Goal: Task Accomplishment & Management: Manage account settings

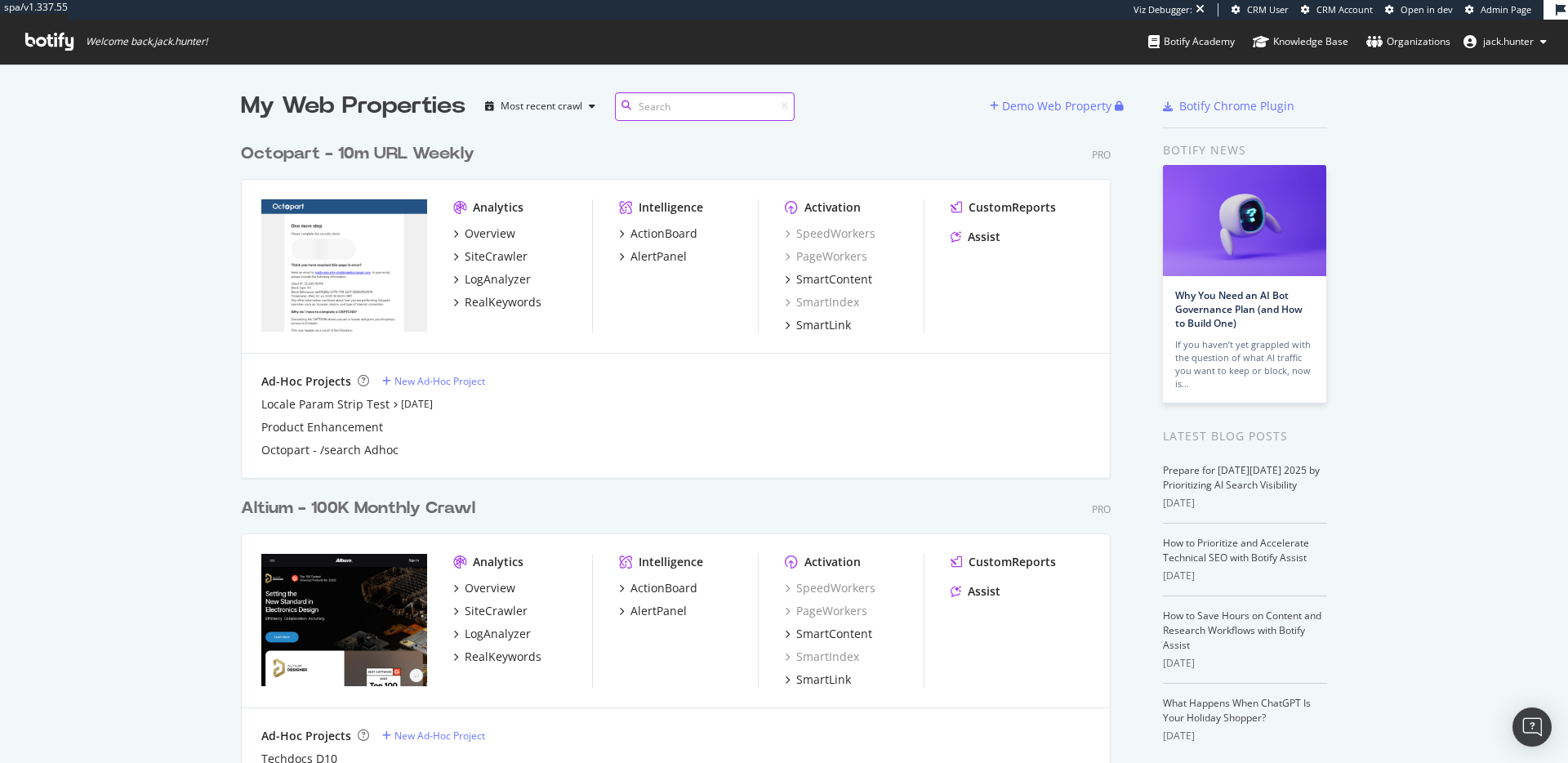
scroll to position [763, 1568]
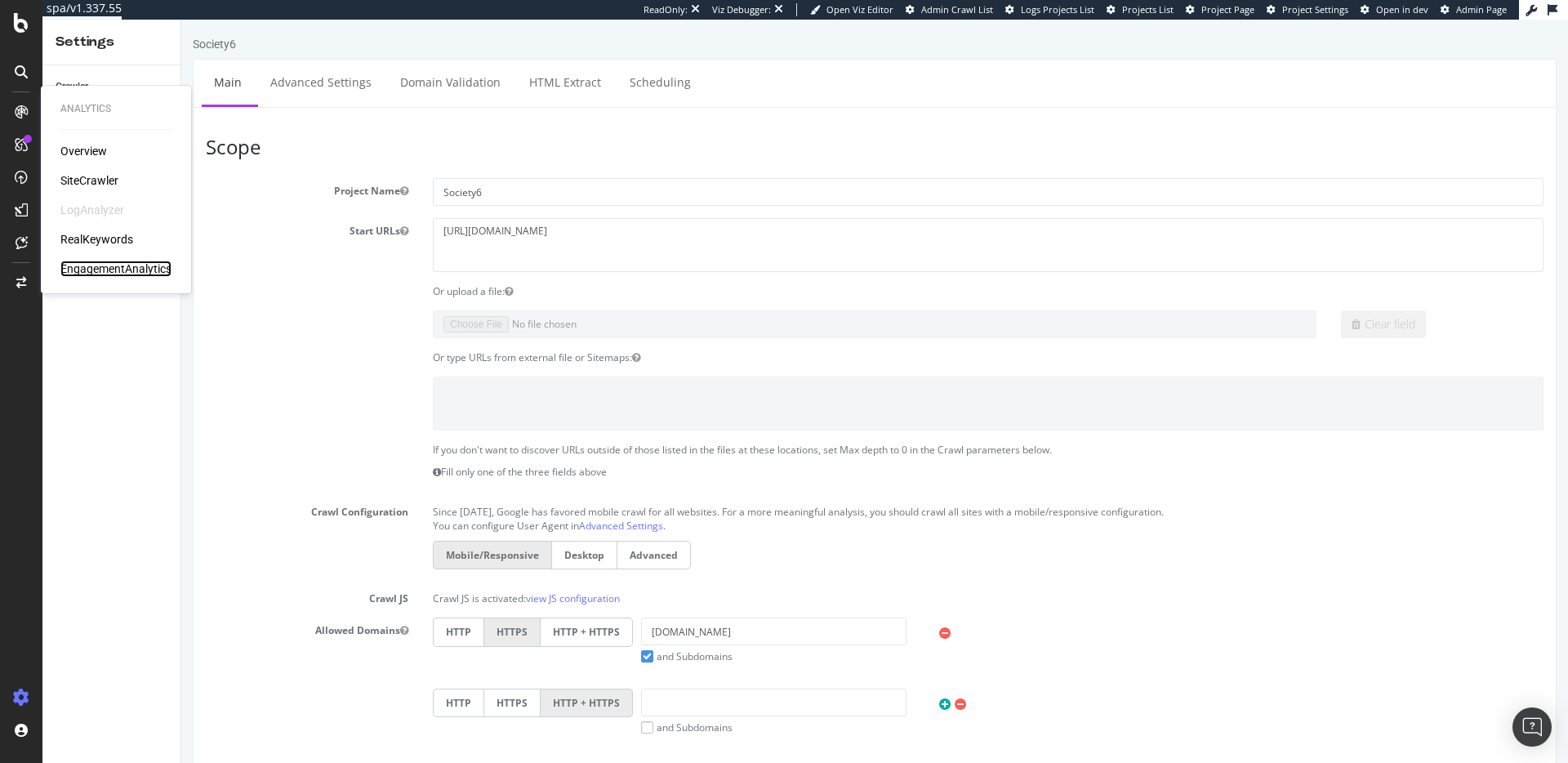
click at [120, 270] on div "EngagementAnalytics" at bounding box center [116, 268] width 111 height 16
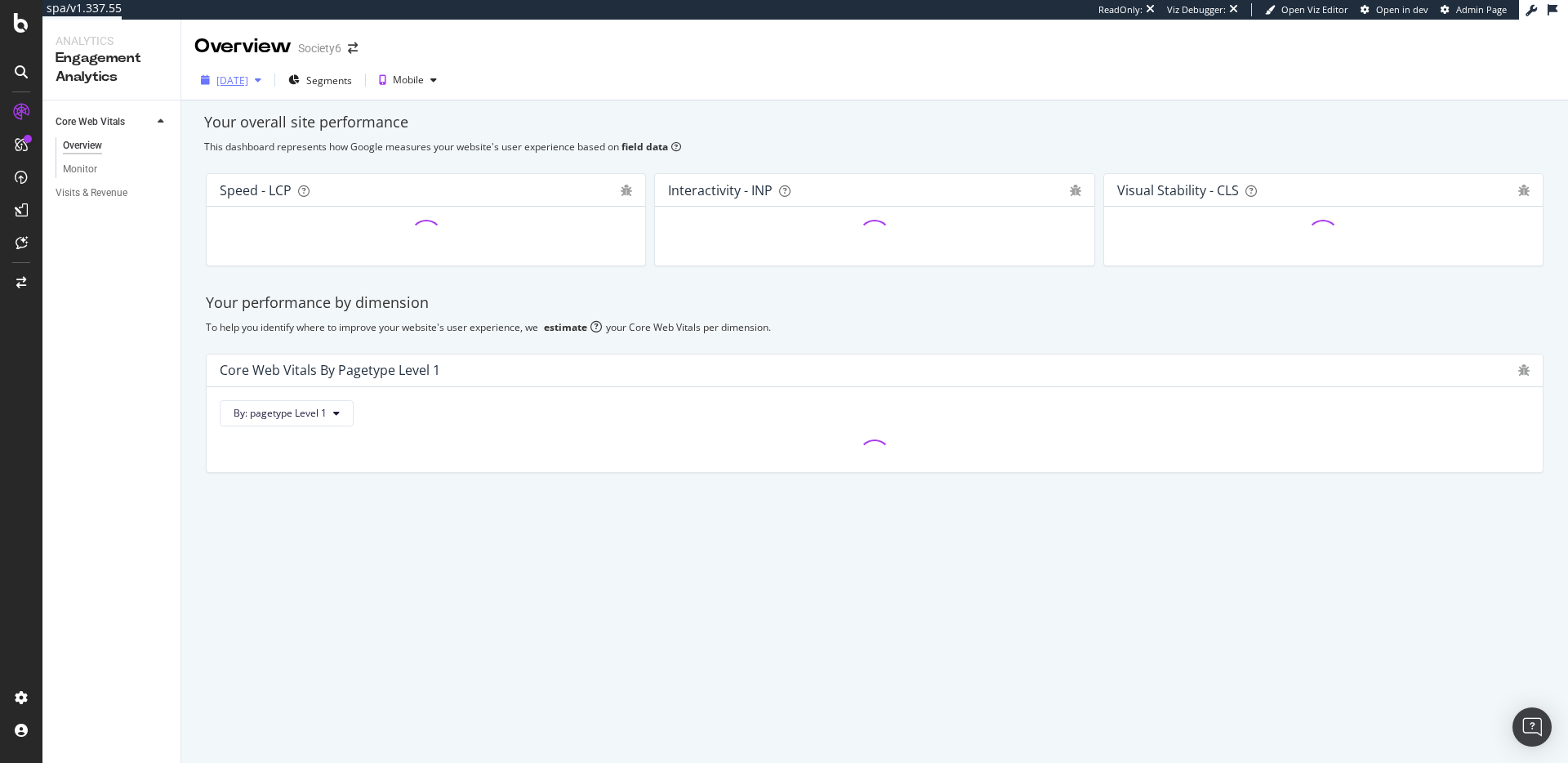
click at [248, 81] on div "2025 Sep. 30th" at bounding box center [232, 80] width 32 height 13
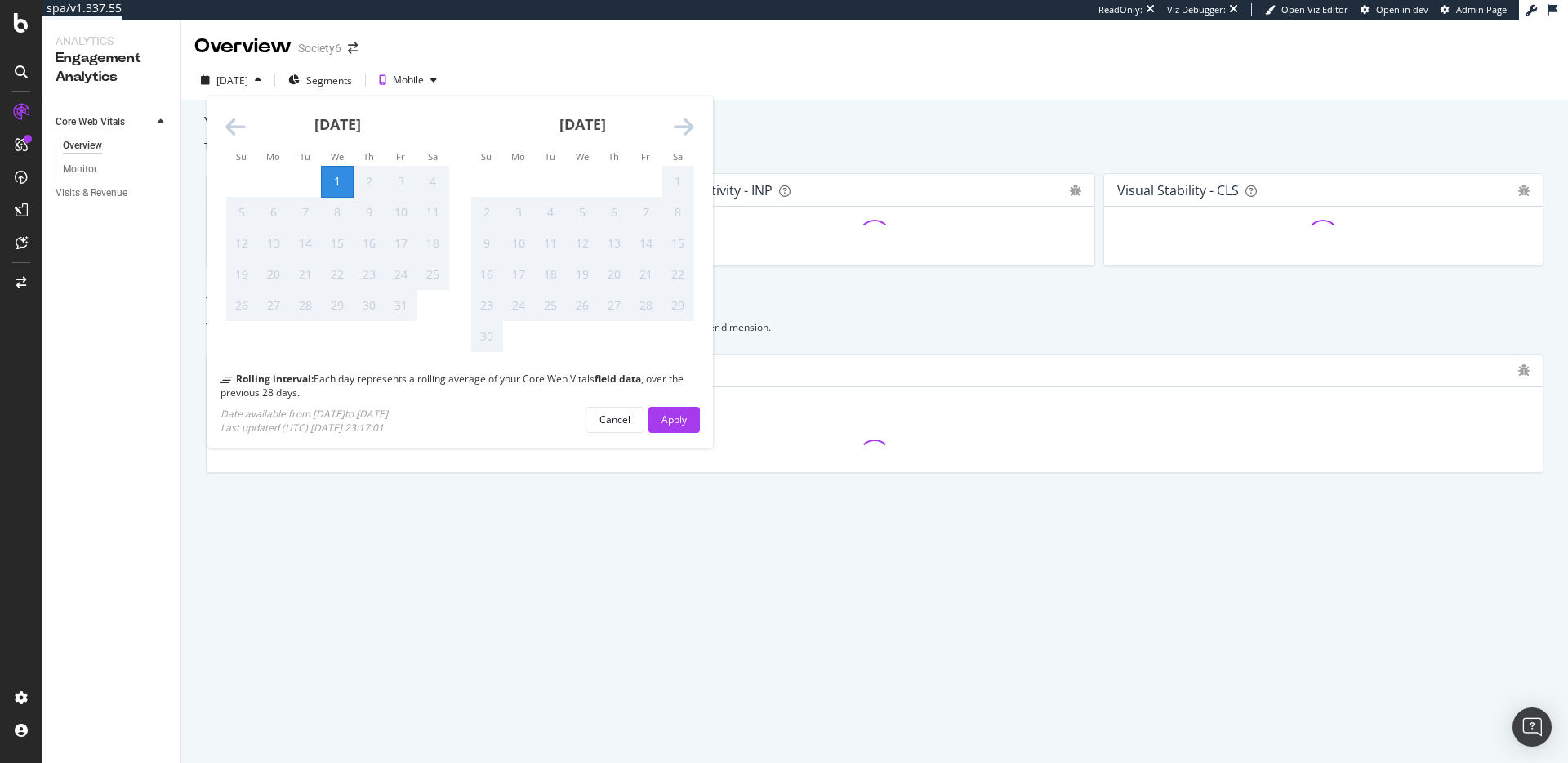
click at [243, 128] on icon "Move backward to switch to the previous month." at bounding box center [235, 127] width 20 height 23
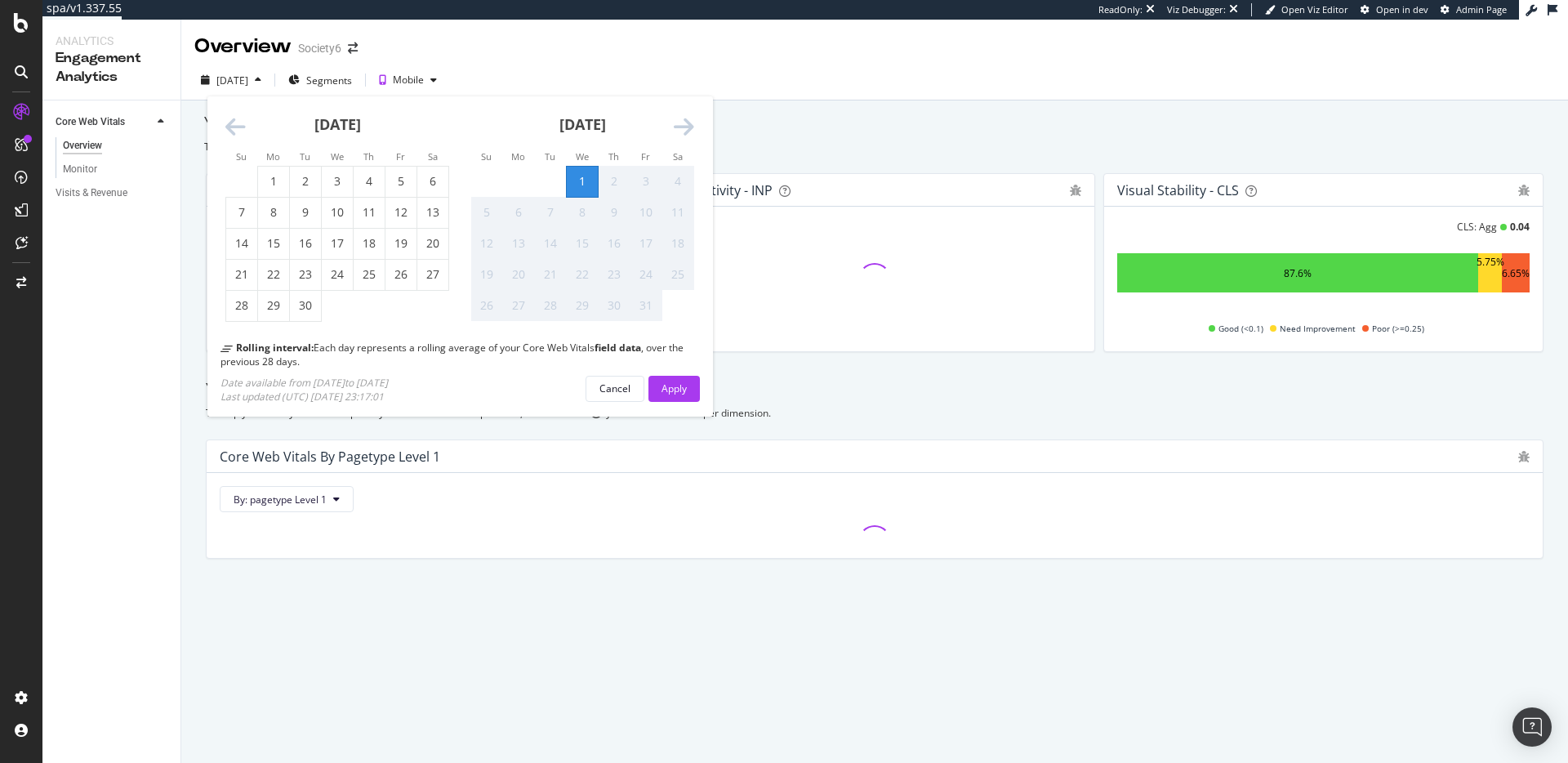
click at [243, 128] on icon "Move backward to switch to the previous month." at bounding box center [235, 127] width 20 height 23
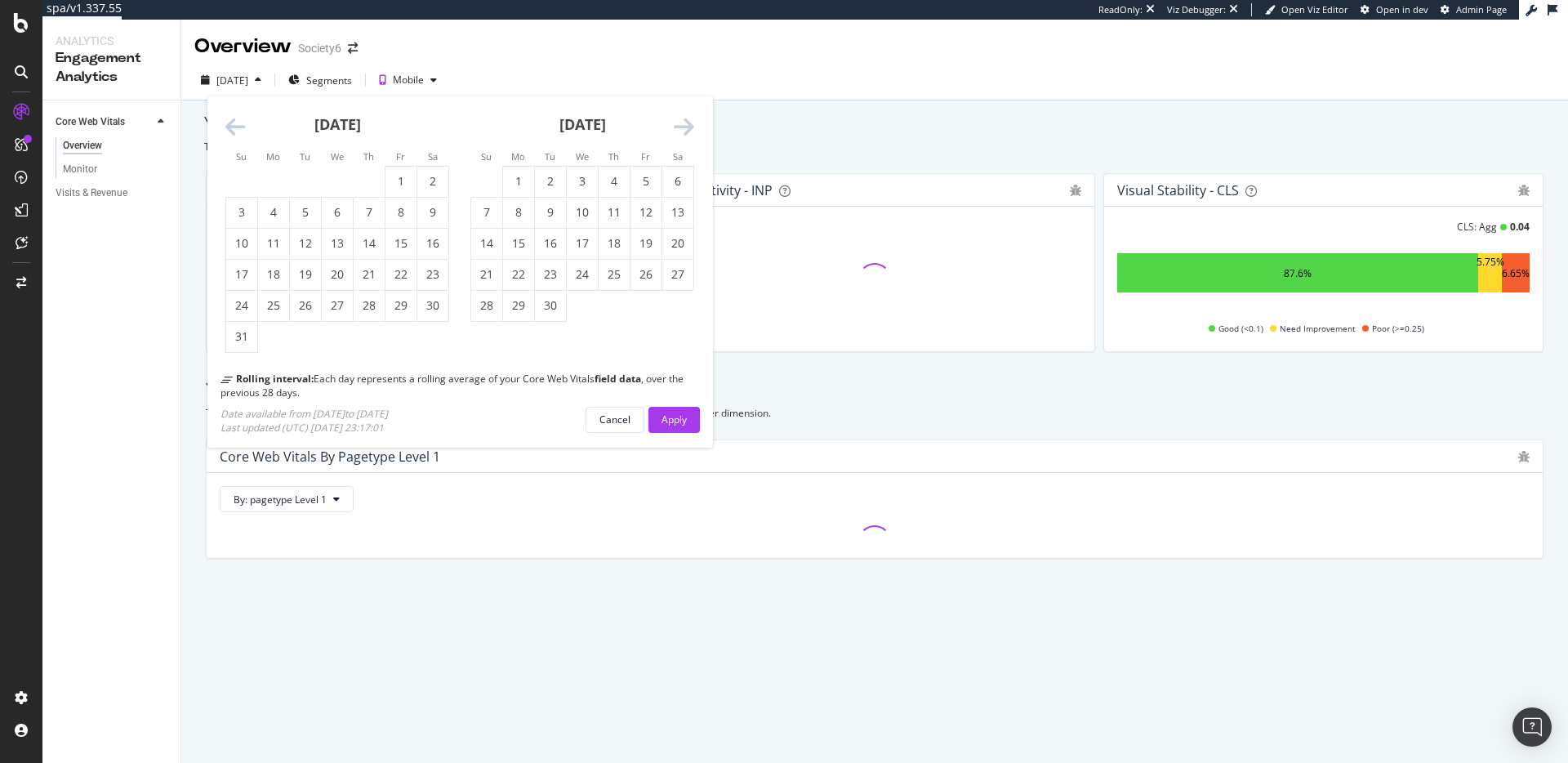
click at [243, 128] on icon "Move backward to switch to the previous month." at bounding box center [235, 127] width 20 height 23
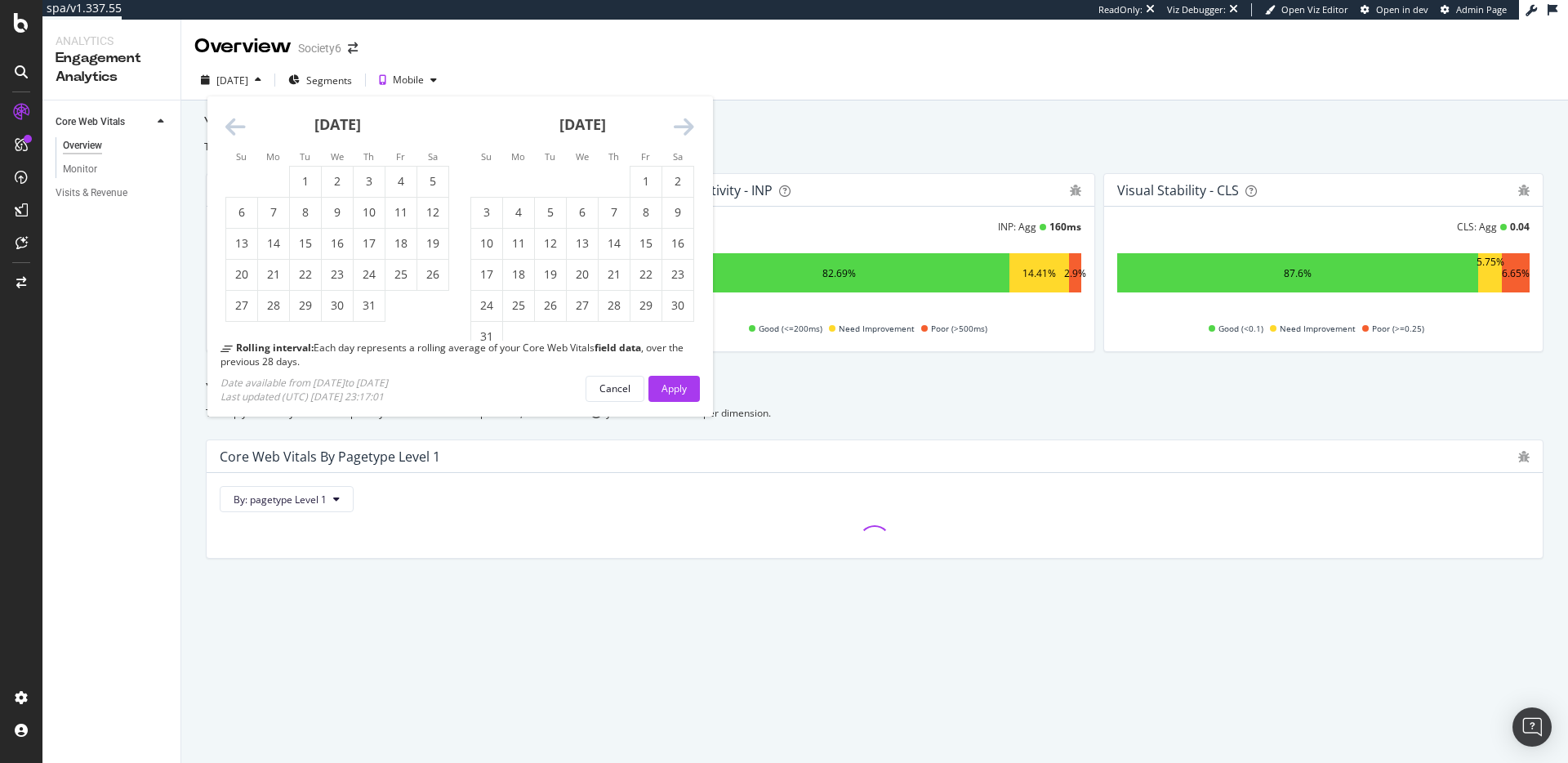
click at [243, 128] on icon "Move backward to switch to the previous month." at bounding box center [235, 127] width 20 height 23
click at [245, 127] on icon "Move backward to switch to the previous month." at bounding box center [235, 127] width 20 height 23
click at [245, 126] on icon "Move backward to switch to the previous month." at bounding box center [235, 127] width 20 height 23
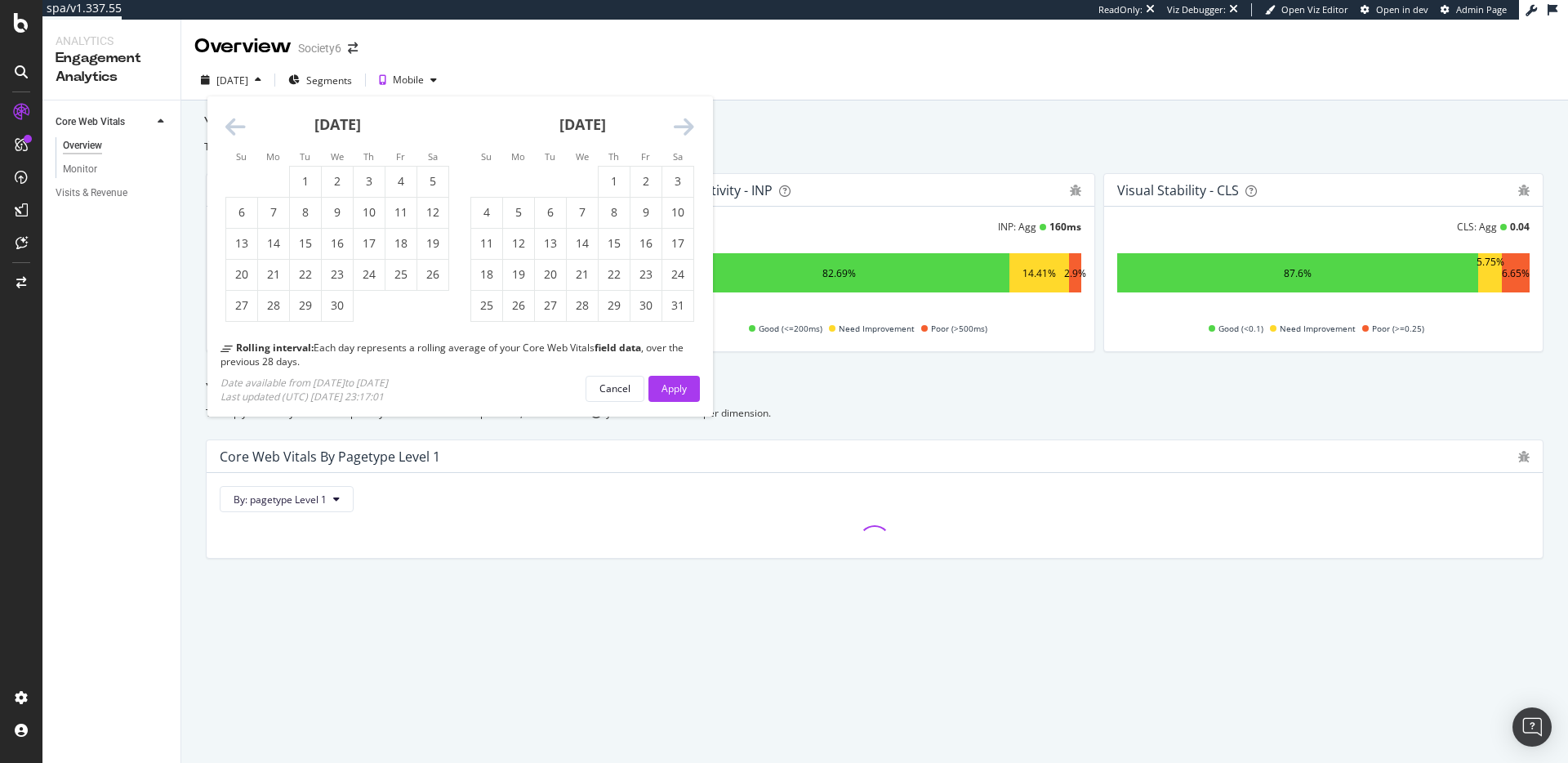
click at [245, 126] on icon "Move backward to switch to the previous month." at bounding box center [235, 127] width 20 height 23
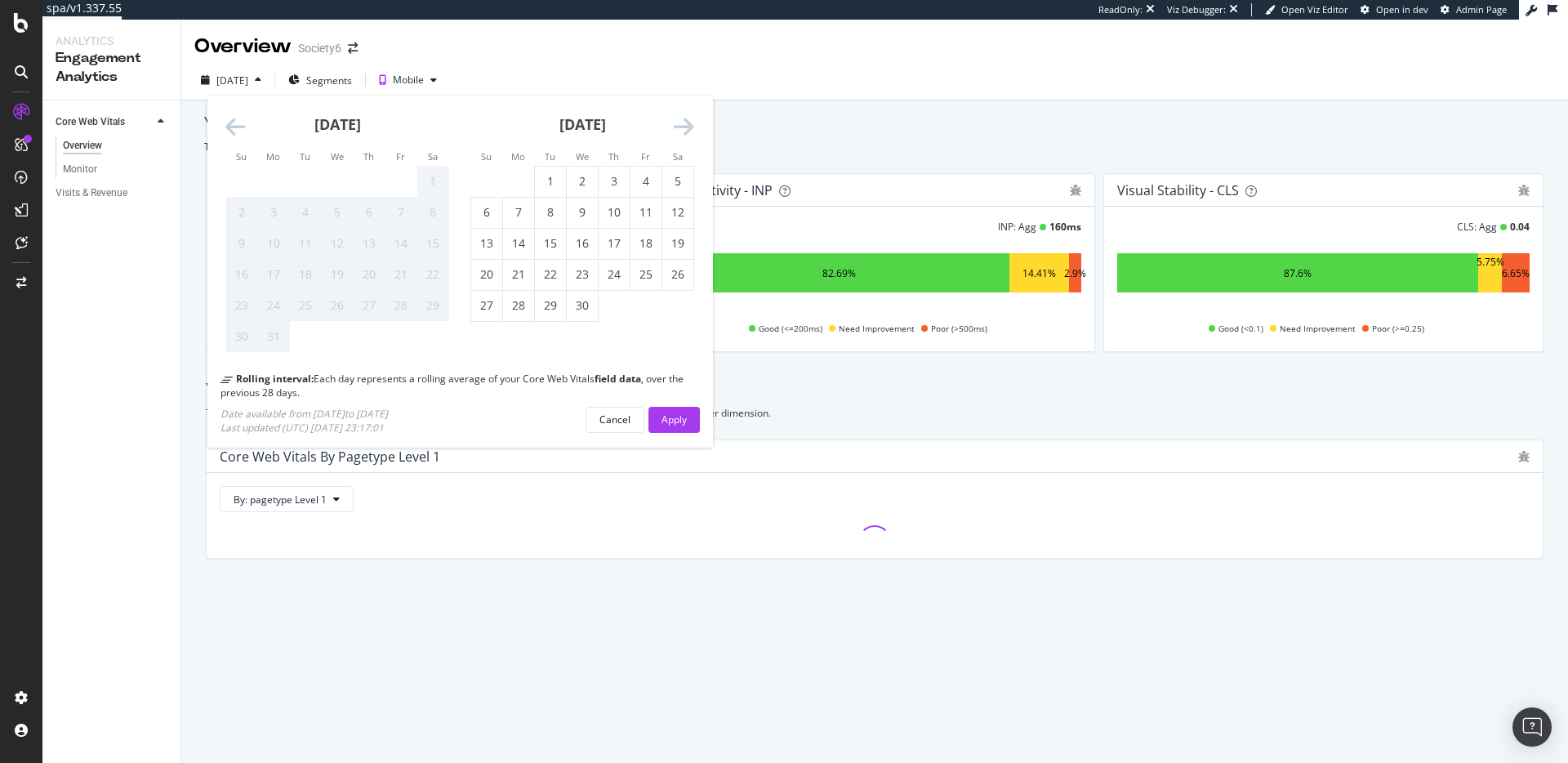
click at [245, 126] on icon "Move backward to switch to the previous month." at bounding box center [235, 127] width 20 height 23
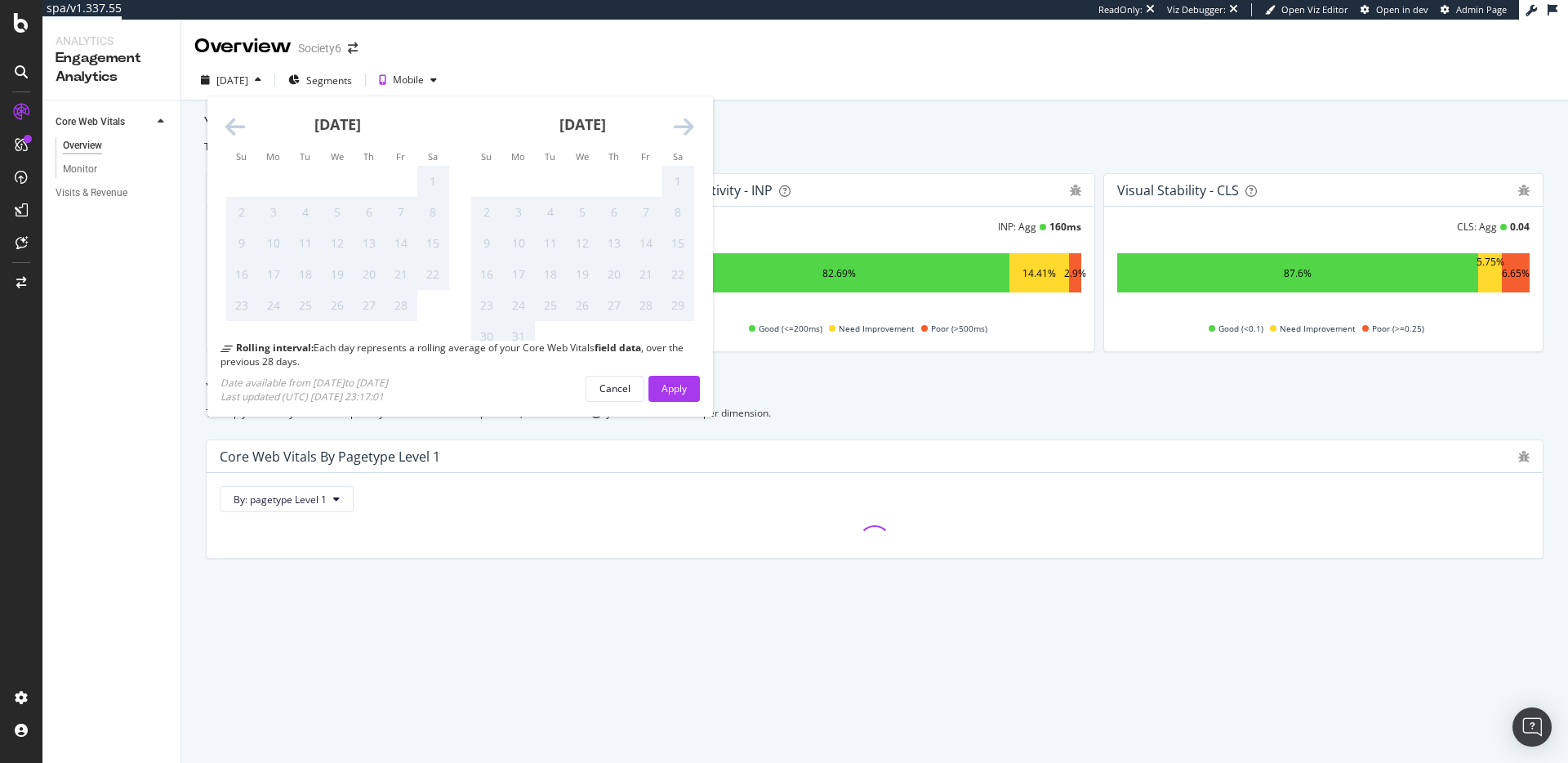
click at [245, 126] on icon "Move backward to switch to the previous month." at bounding box center [235, 127] width 20 height 23
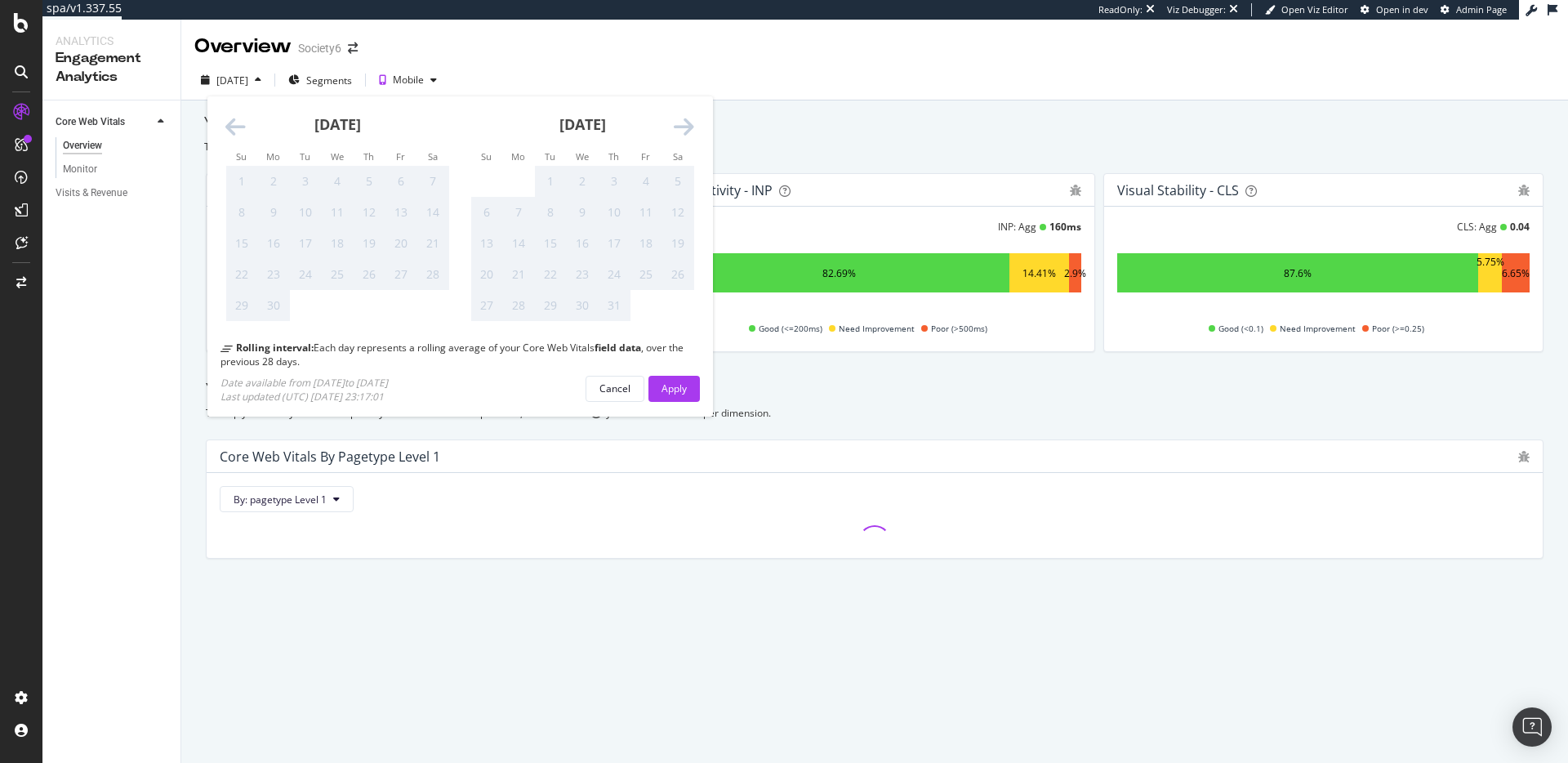
click at [245, 126] on icon "Move backward to switch to the previous month." at bounding box center [235, 127] width 20 height 23
click at [677, 120] on icon "Move forward to switch to the next month." at bounding box center [684, 127] width 20 height 23
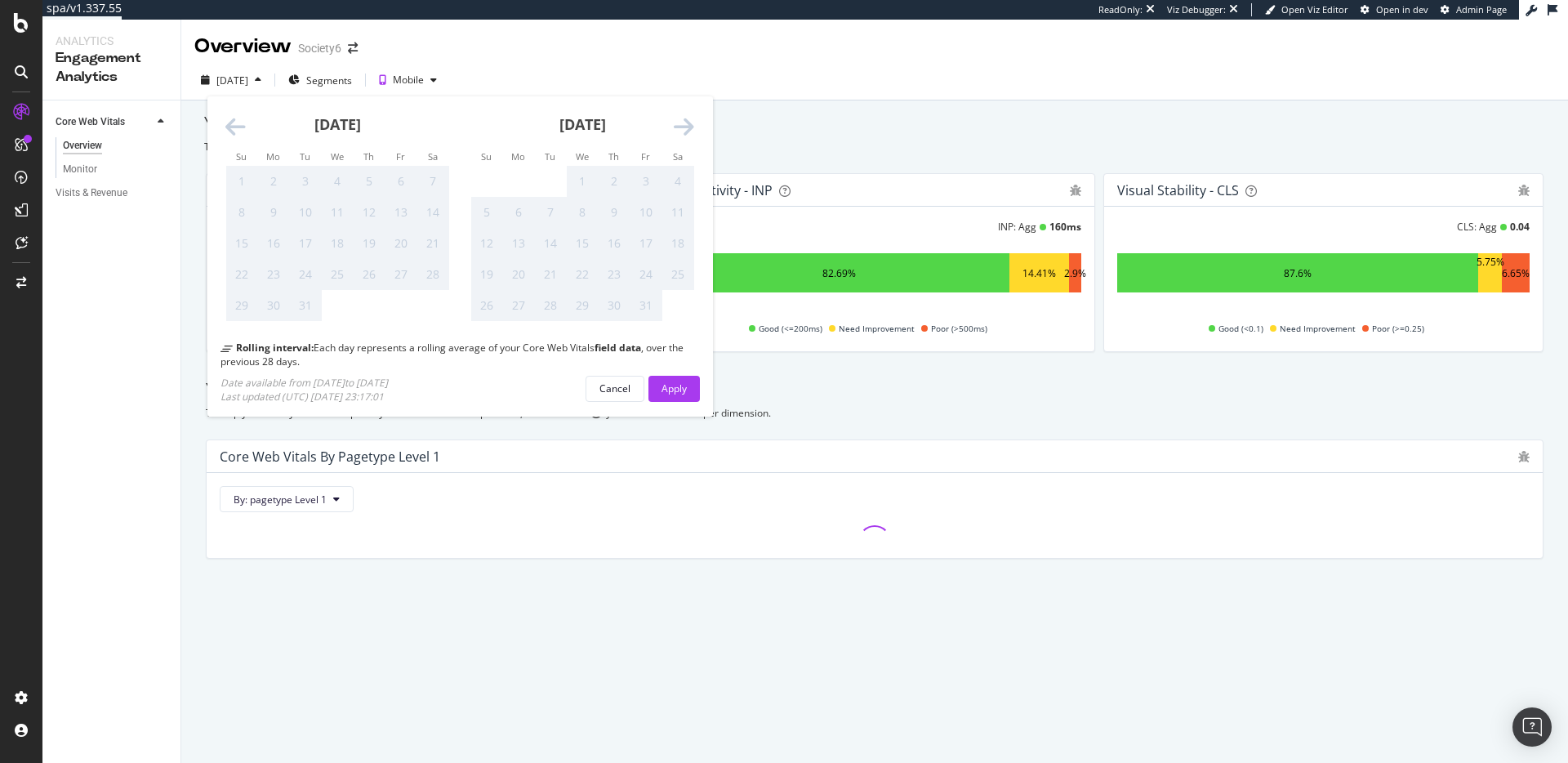
click at [677, 120] on icon "Move forward to switch to the next month." at bounding box center [684, 127] width 20 height 23
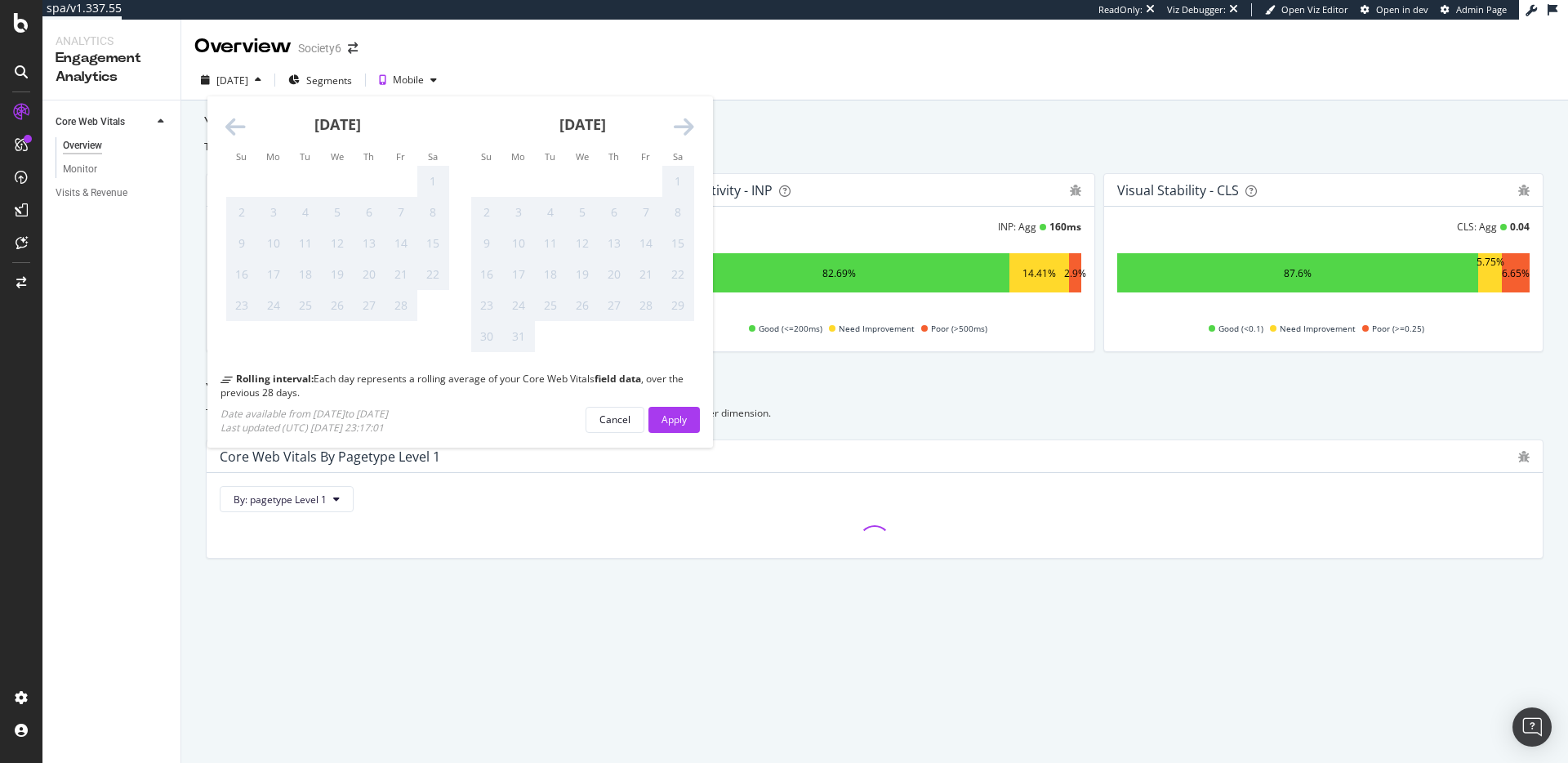
click at [677, 120] on icon "Move forward to switch to the next month." at bounding box center [684, 127] width 20 height 23
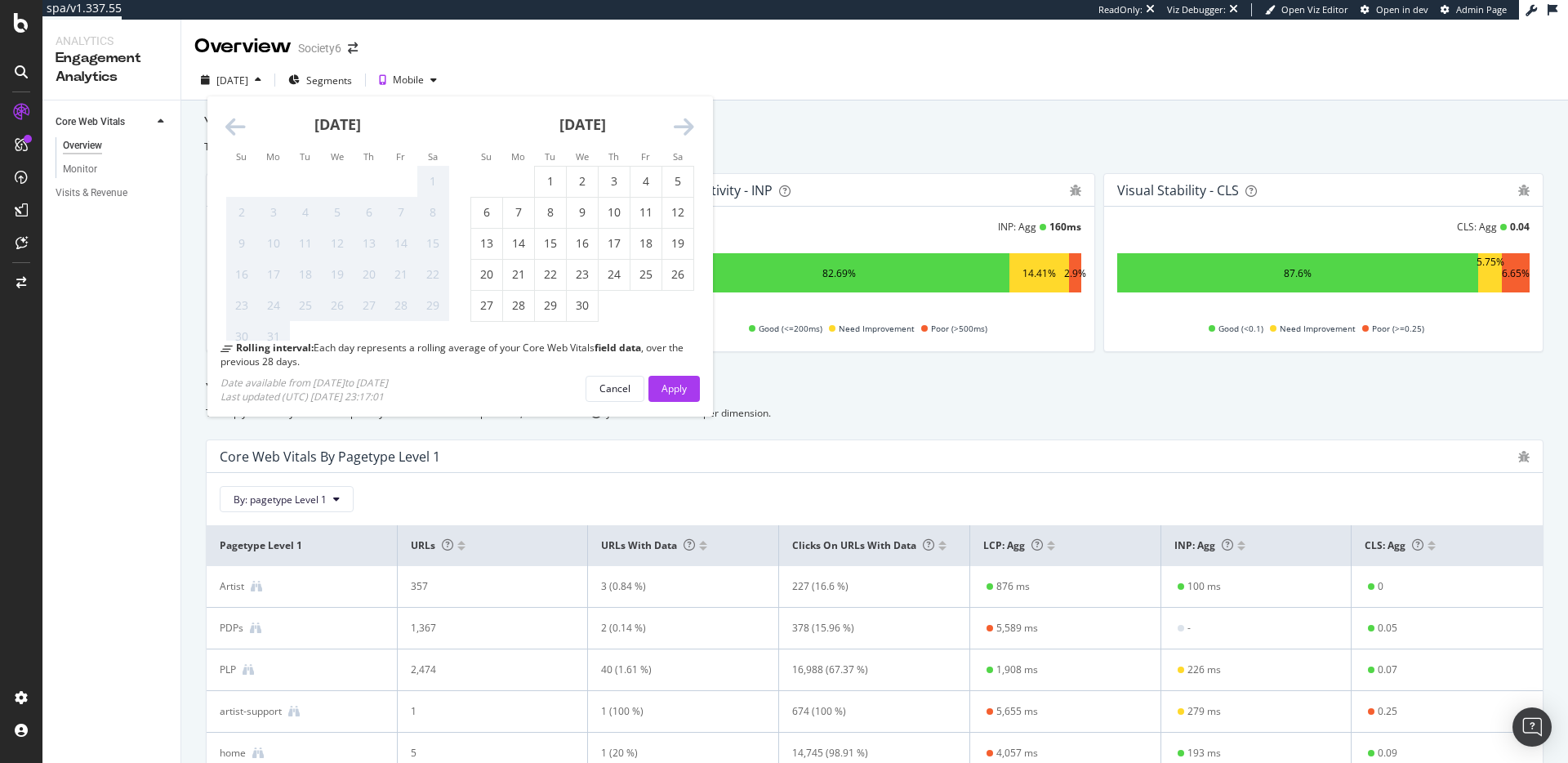
click at [677, 120] on icon "Move forward to switch to the next month." at bounding box center [684, 127] width 20 height 23
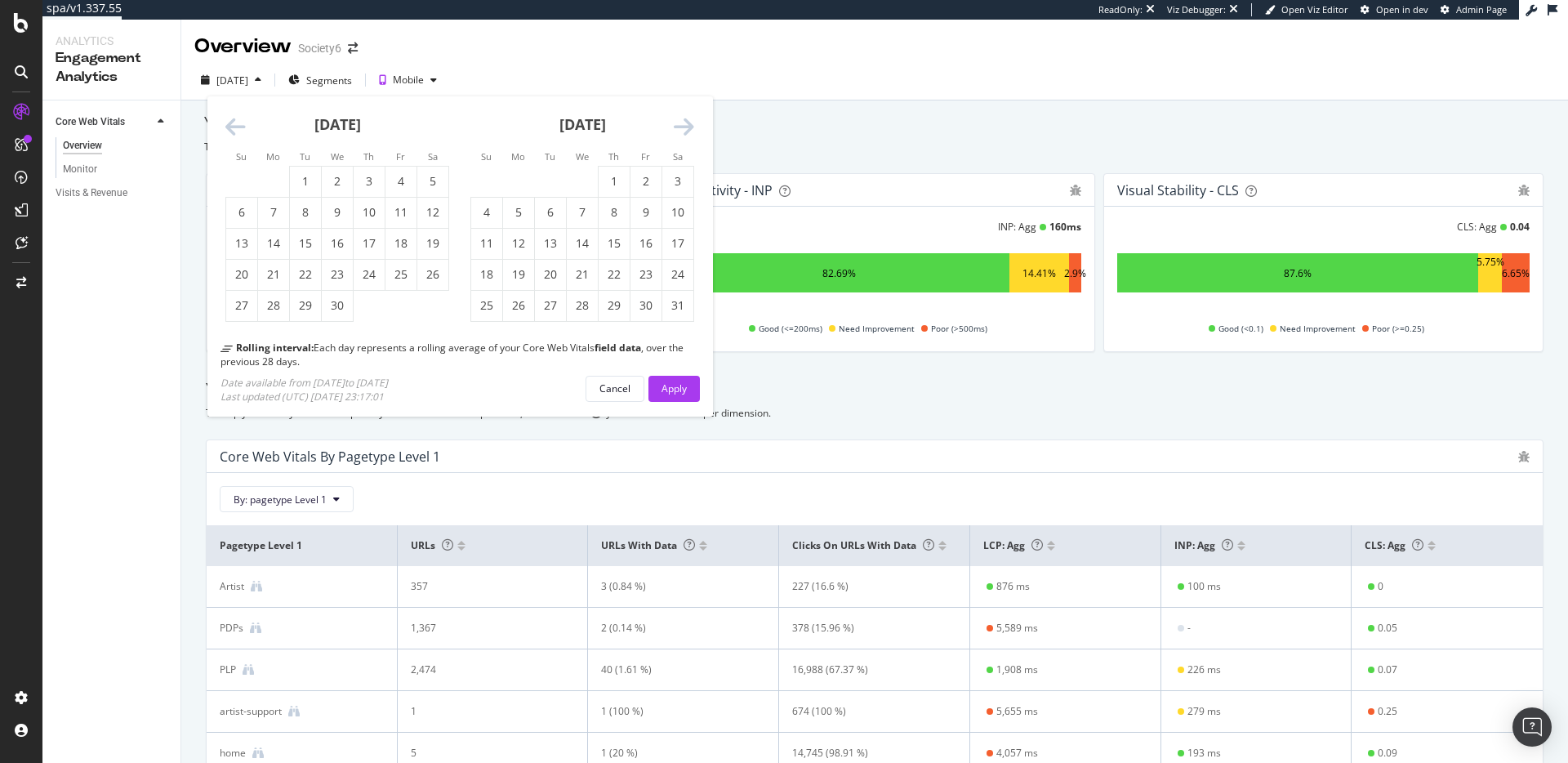
click at [677, 120] on icon "Move forward to switch to the next month." at bounding box center [684, 127] width 20 height 23
click at [248, 127] on div "May 2025" at bounding box center [337, 131] width 223 height 69
click at [243, 130] on icon "Move backward to switch to the previous month." at bounding box center [235, 127] width 20 height 23
click at [300, 182] on div "1" at bounding box center [305, 181] width 31 height 16
click at [99, 195] on div "Visits & Revenue" at bounding box center [91, 194] width 72 height 17
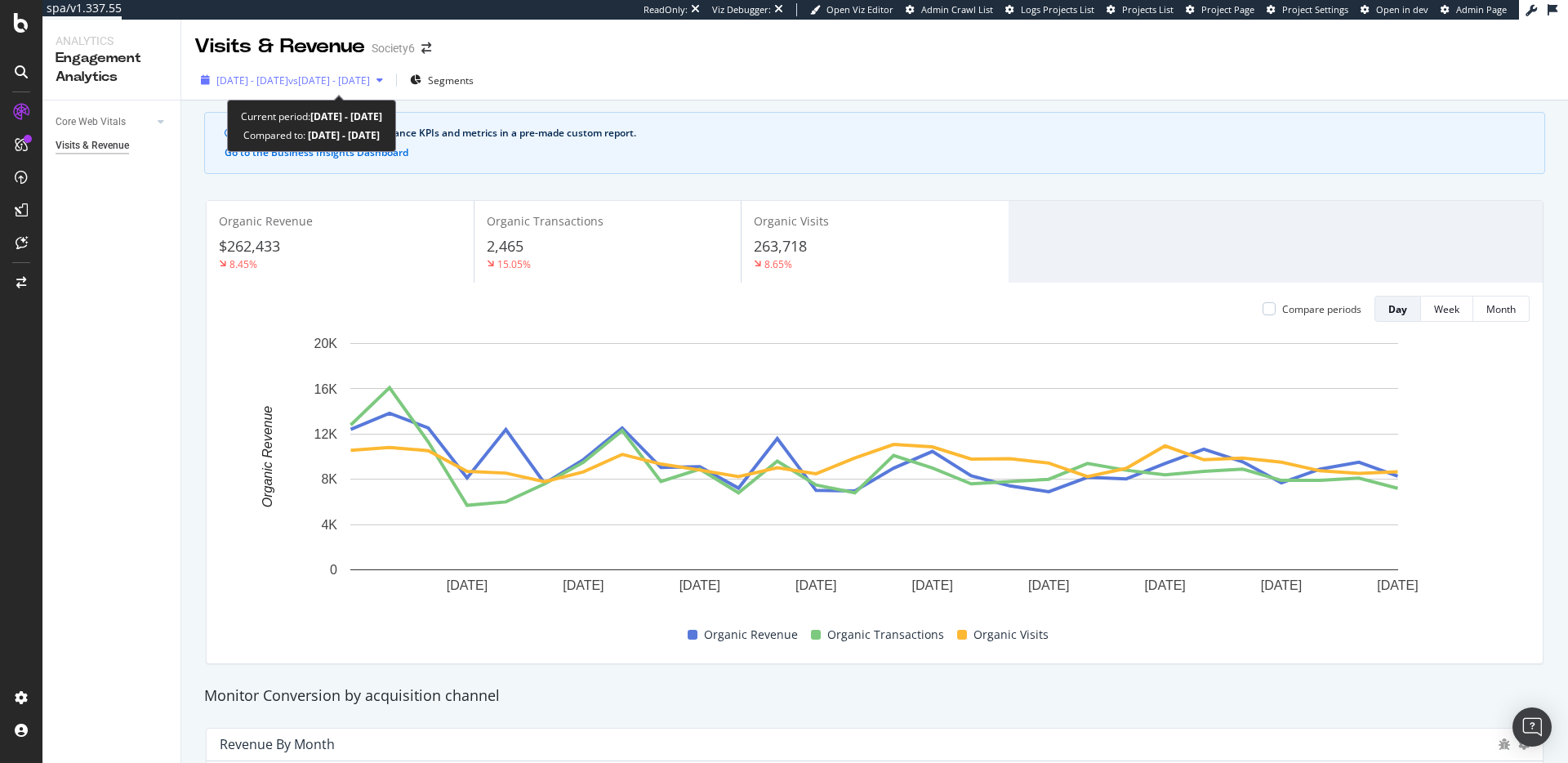
click at [288, 78] on span "2025 Aug. 31st - Sep. 27th" at bounding box center [252, 80] width 72 height 13
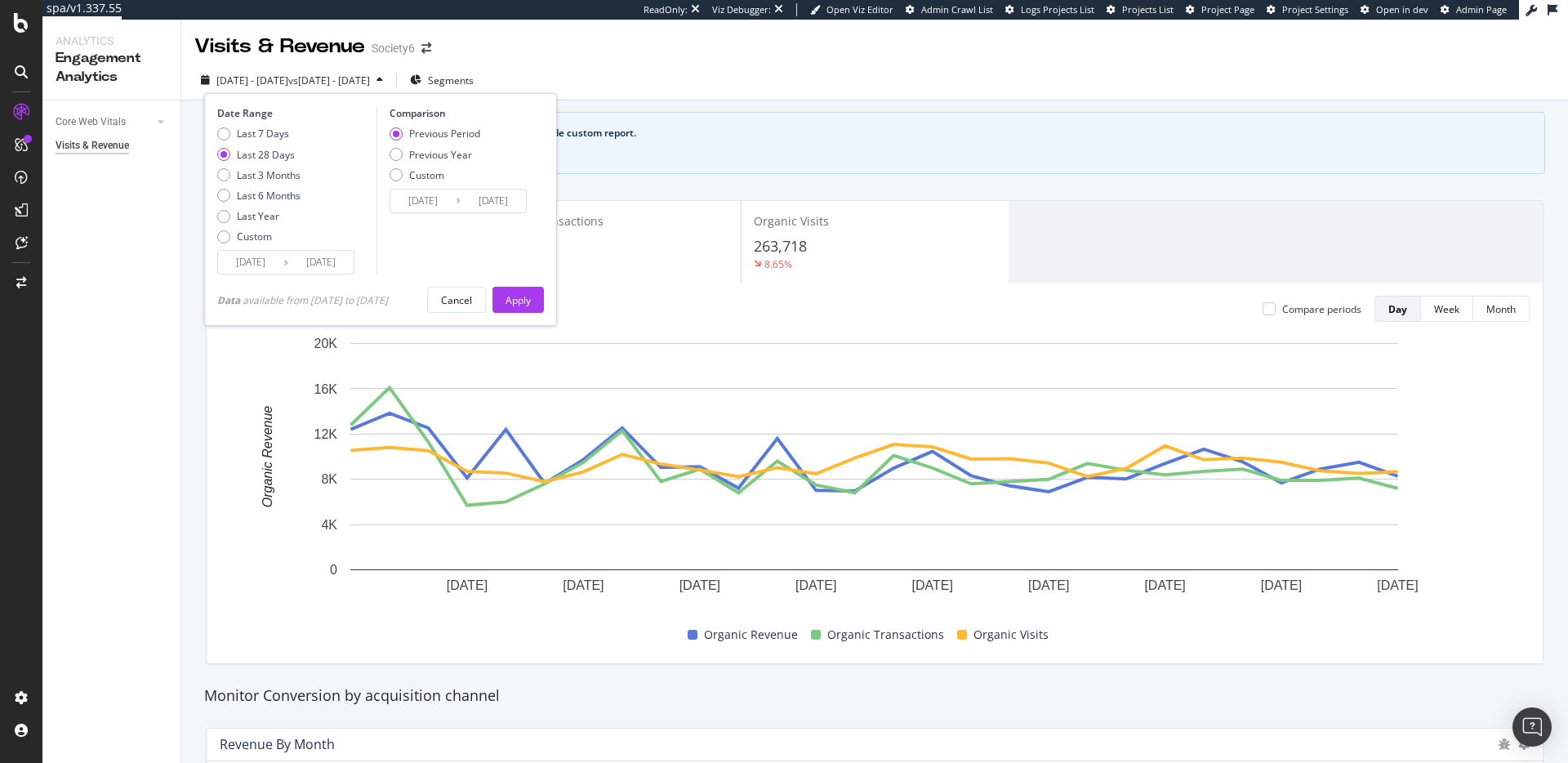
click at [276, 266] on input "2025/08/31" at bounding box center [250, 262] width 65 height 23
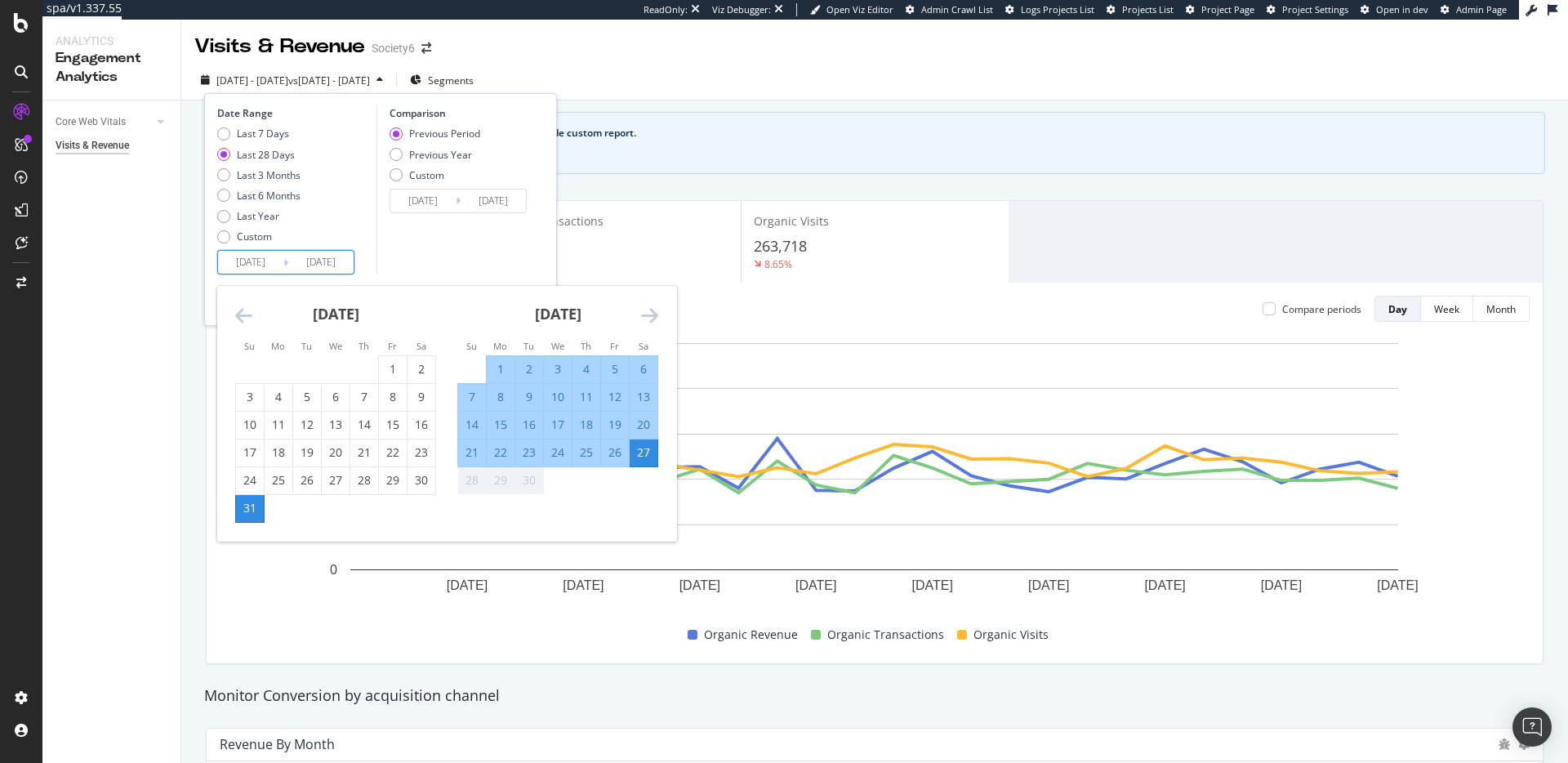
click at [252, 319] on div "August 2025" at bounding box center [335, 321] width 201 height 69
click at [247, 318] on icon "Move backward to switch to the previous month." at bounding box center [244, 315] width 17 height 19
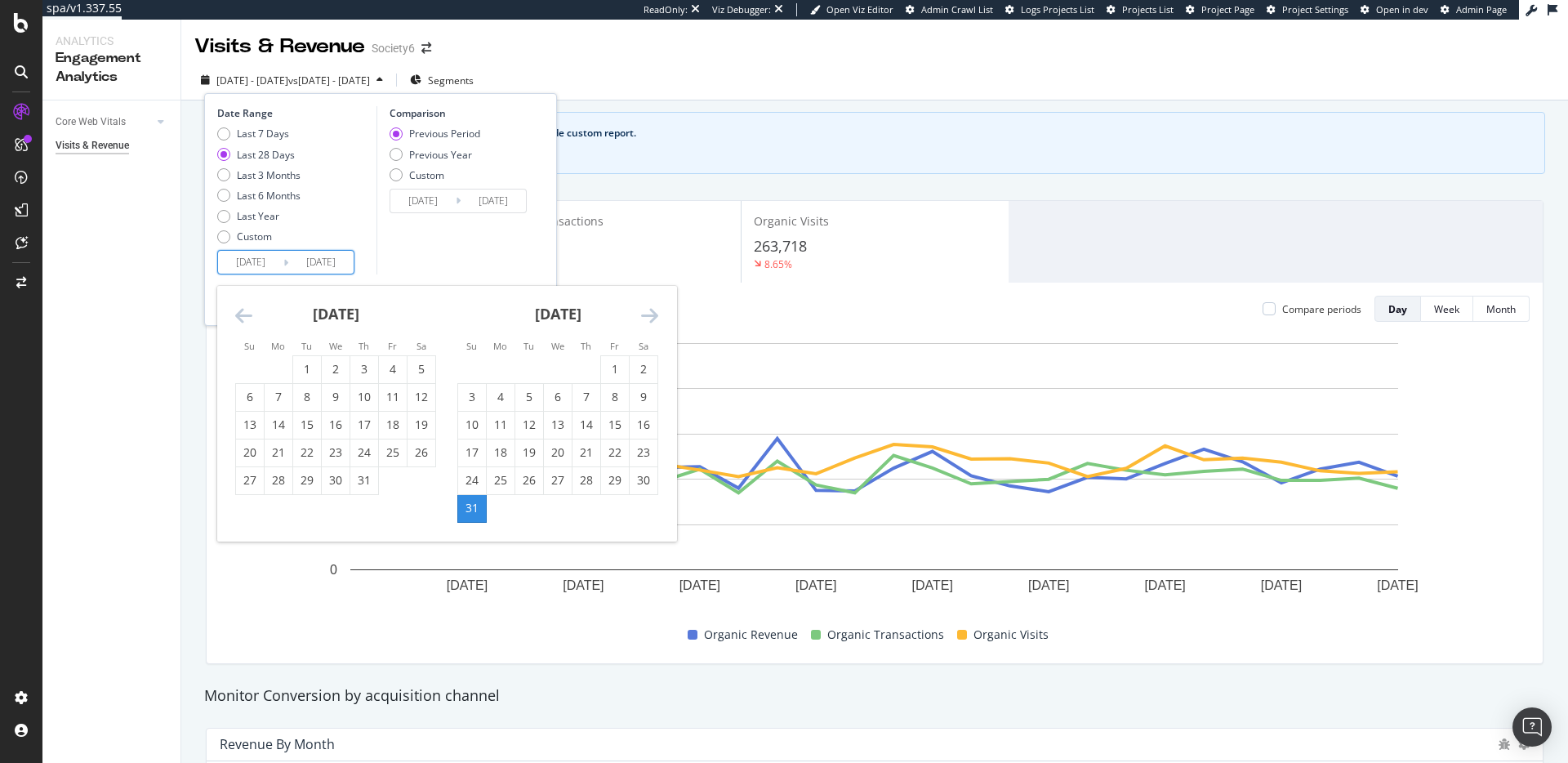
click at [247, 318] on icon "Move backward to switch to the previous month." at bounding box center [244, 315] width 17 height 19
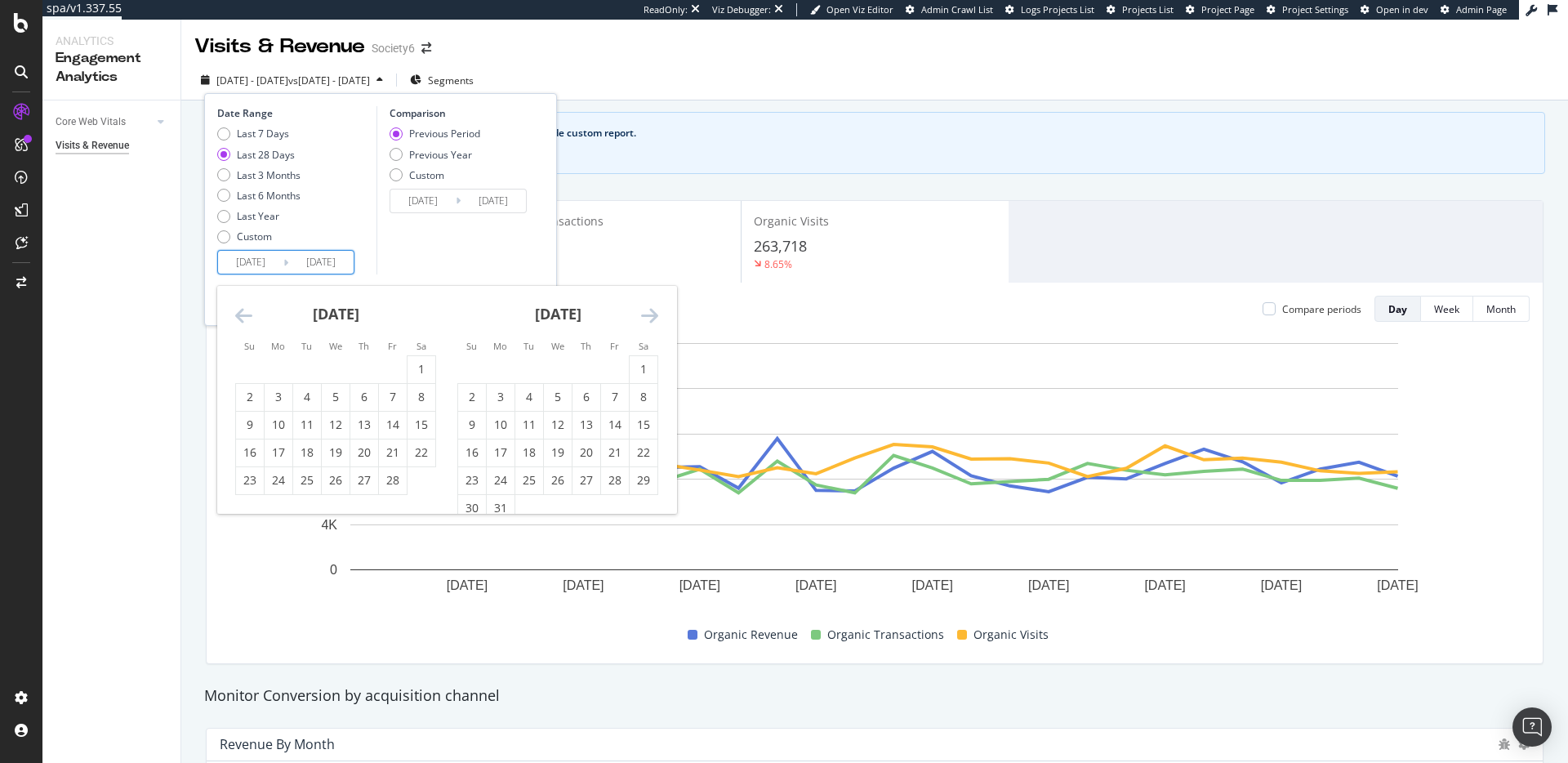
click at [247, 318] on icon "Move backward to switch to the previous month." at bounding box center [244, 315] width 17 height 19
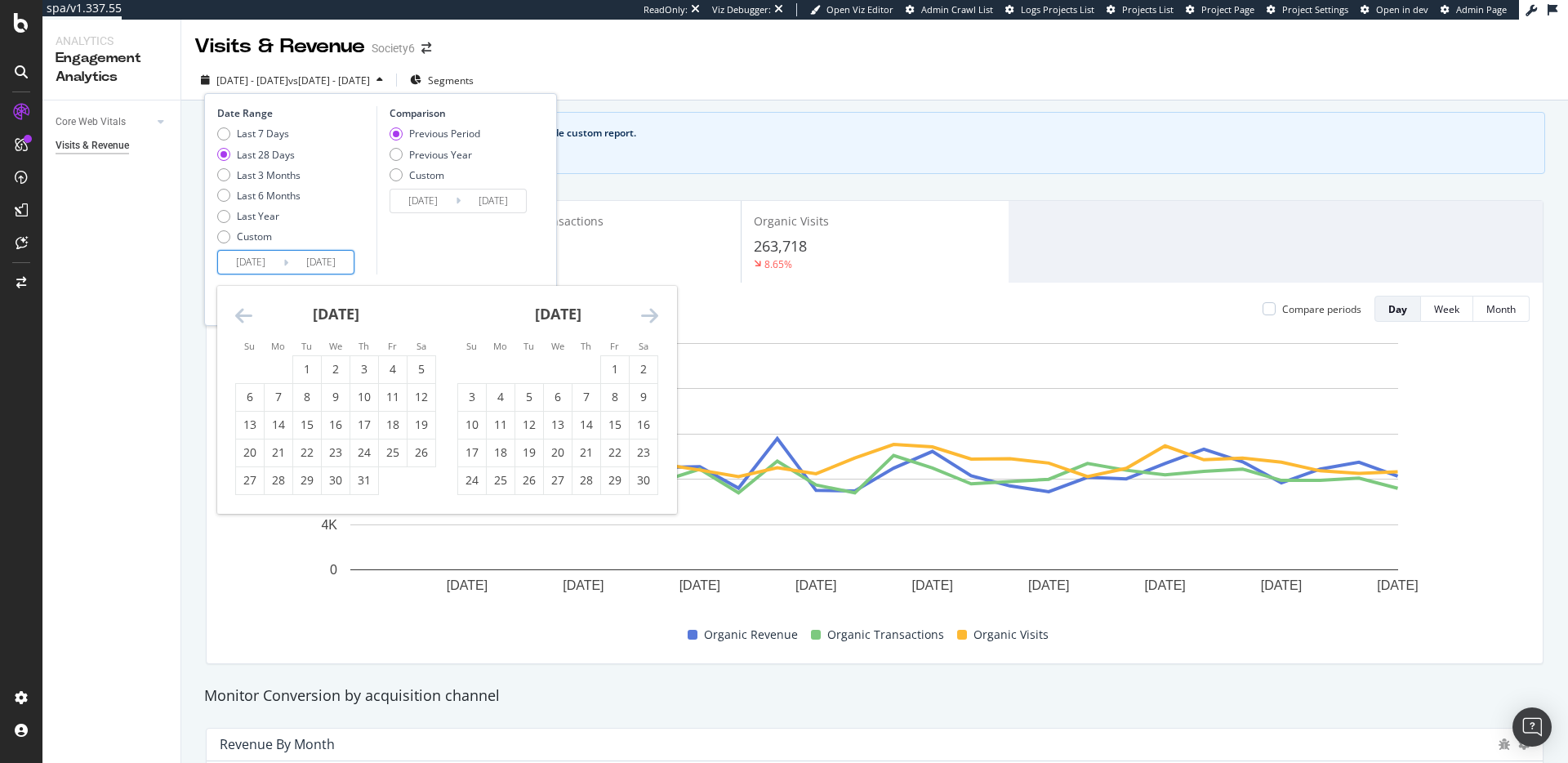
click at [247, 318] on icon "Move backward to switch to the previous month." at bounding box center [244, 315] width 17 height 19
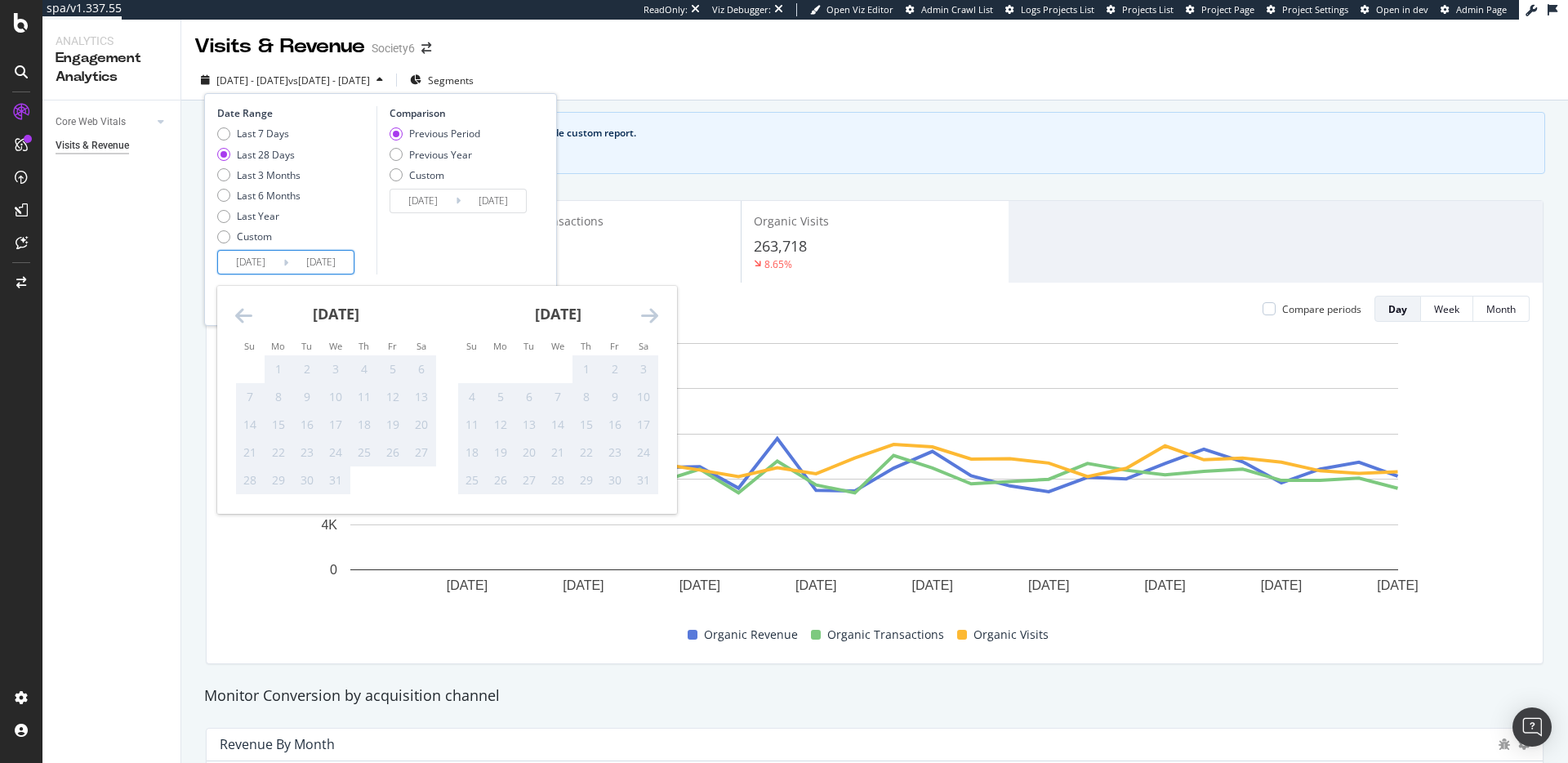
click at [247, 318] on icon "Move backward to switch to the previous month." at bounding box center [244, 315] width 17 height 19
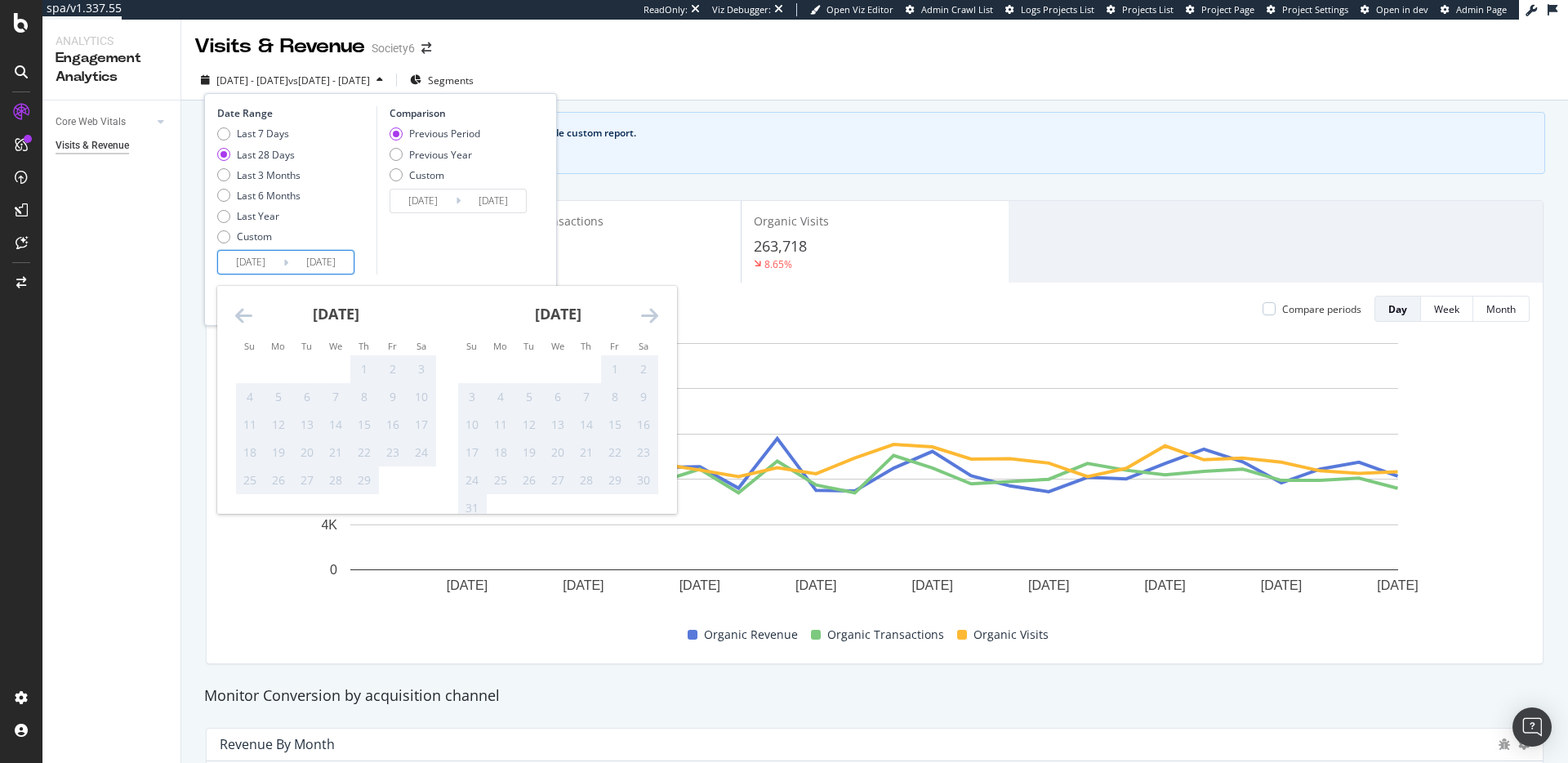
click at [227, 316] on div "February 2024 1 2 3 4 5 6 7 8 9 10 11 12 13 14 15 16 17 18 19 20 21 22 23 24 25…" at bounding box center [335, 390] width 222 height 209
click at [236, 316] on icon "Move backward to switch to the previous month." at bounding box center [244, 315] width 17 height 19
click at [651, 317] on icon "Move forward to switch to the next month." at bounding box center [650, 315] width 17 height 19
click at [497, 363] on div "1" at bounding box center [500, 369] width 28 height 16
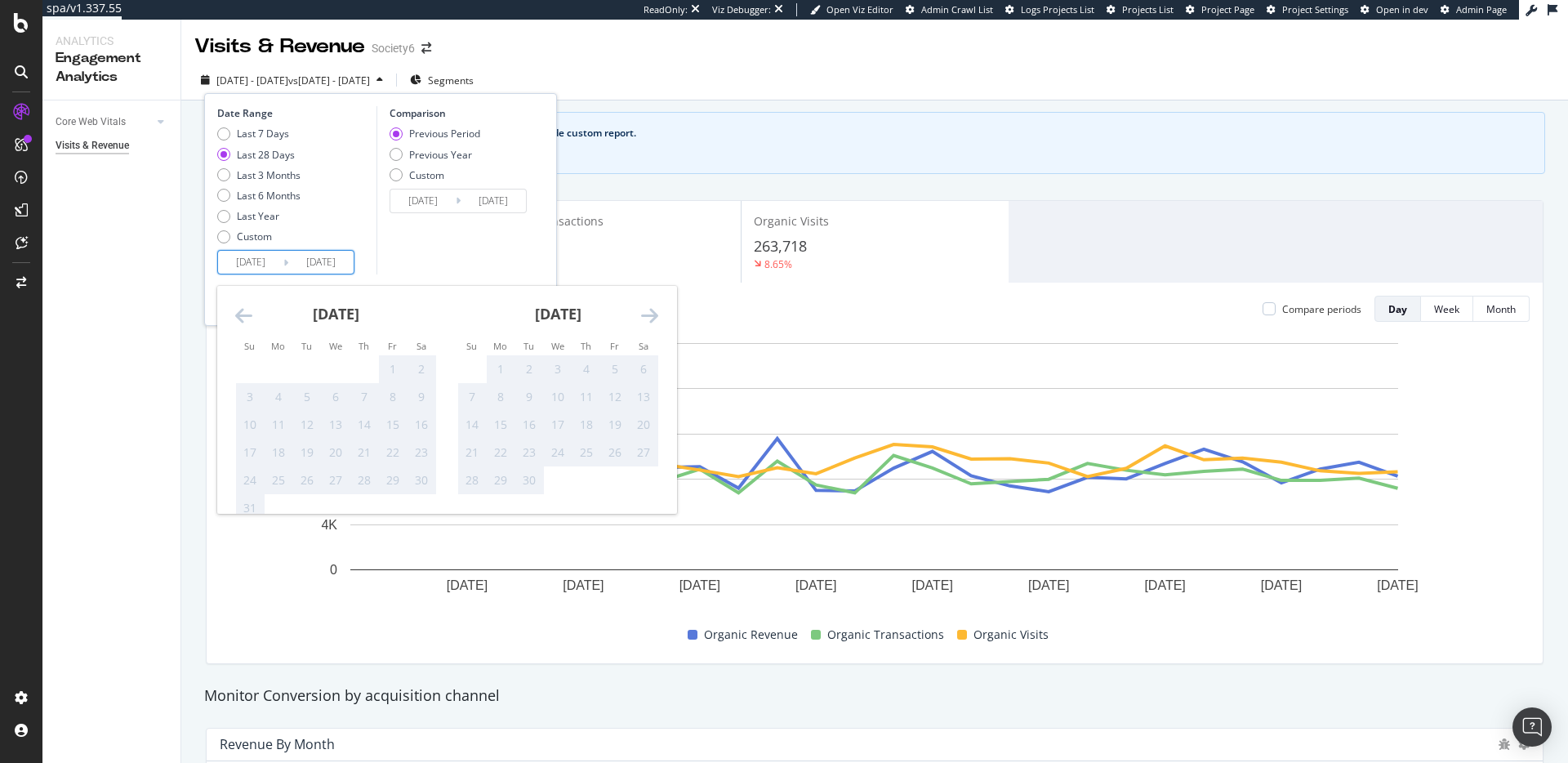
click at [647, 323] on icon "Move forward to switch to the next month." at bounding box center [650, 315] width 17 height 19
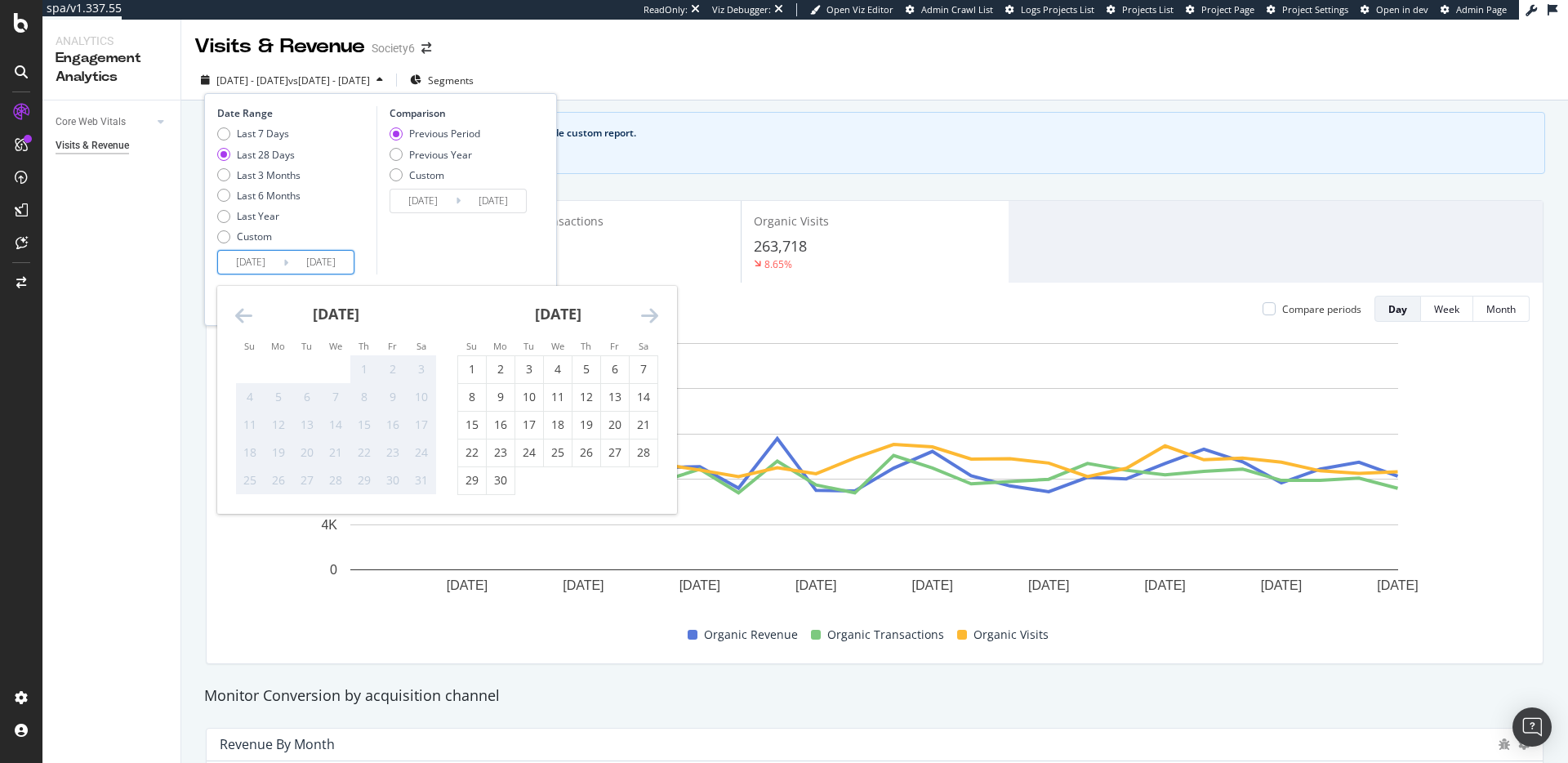
click at [647, 323] on icon "Move forward to switch to the next month." at bounding box center [650, 315] width 17 height 19
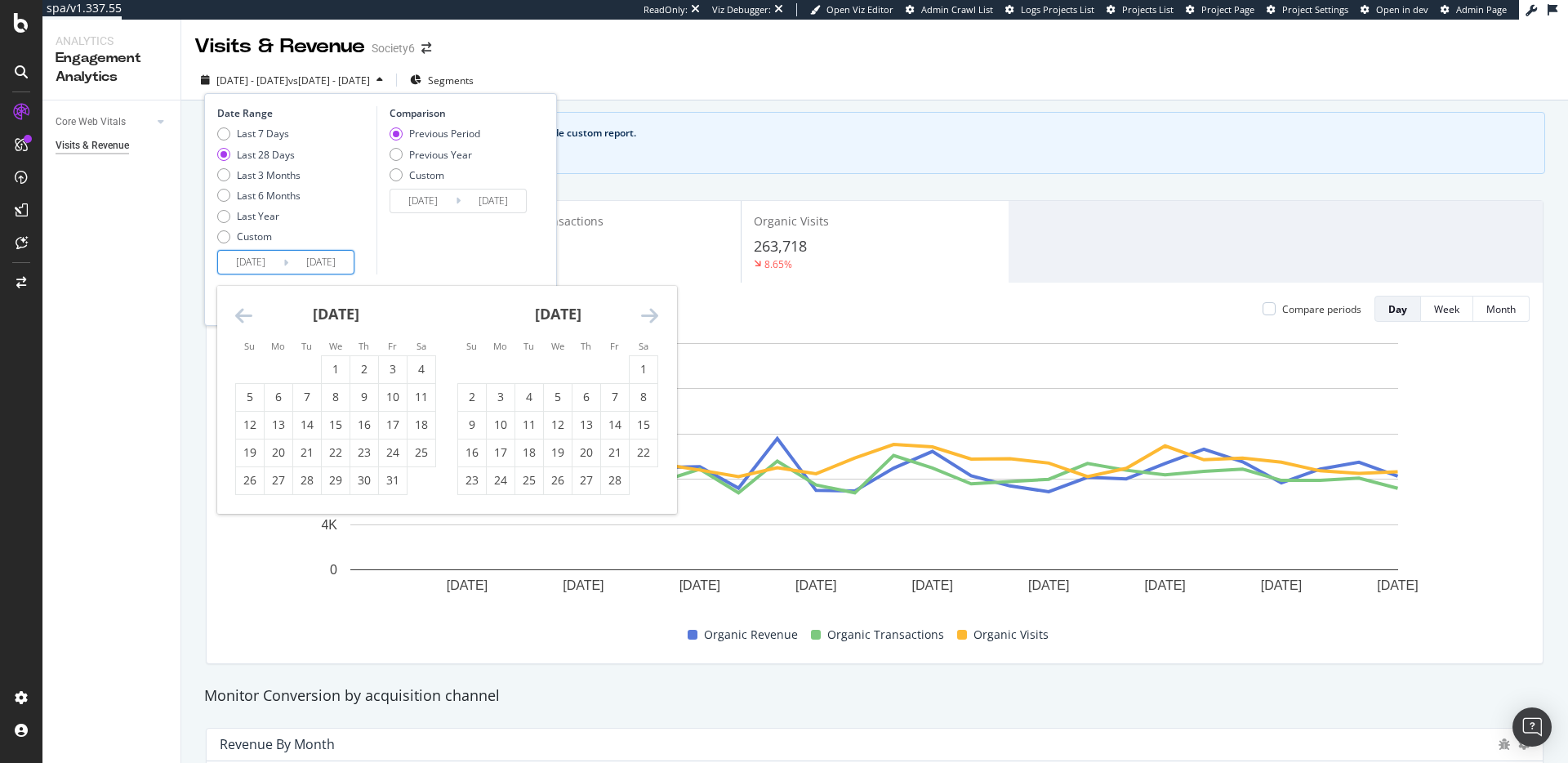
click at [647, 323] on icon "Move forward to switch to the next month." at bounding box center [650, 315] width 17 height 19
click at [533, 367] on div "1" at bounding box center [529, 369] width 28 height 16
type input "2025/04/01"
type input "2024/10/03"
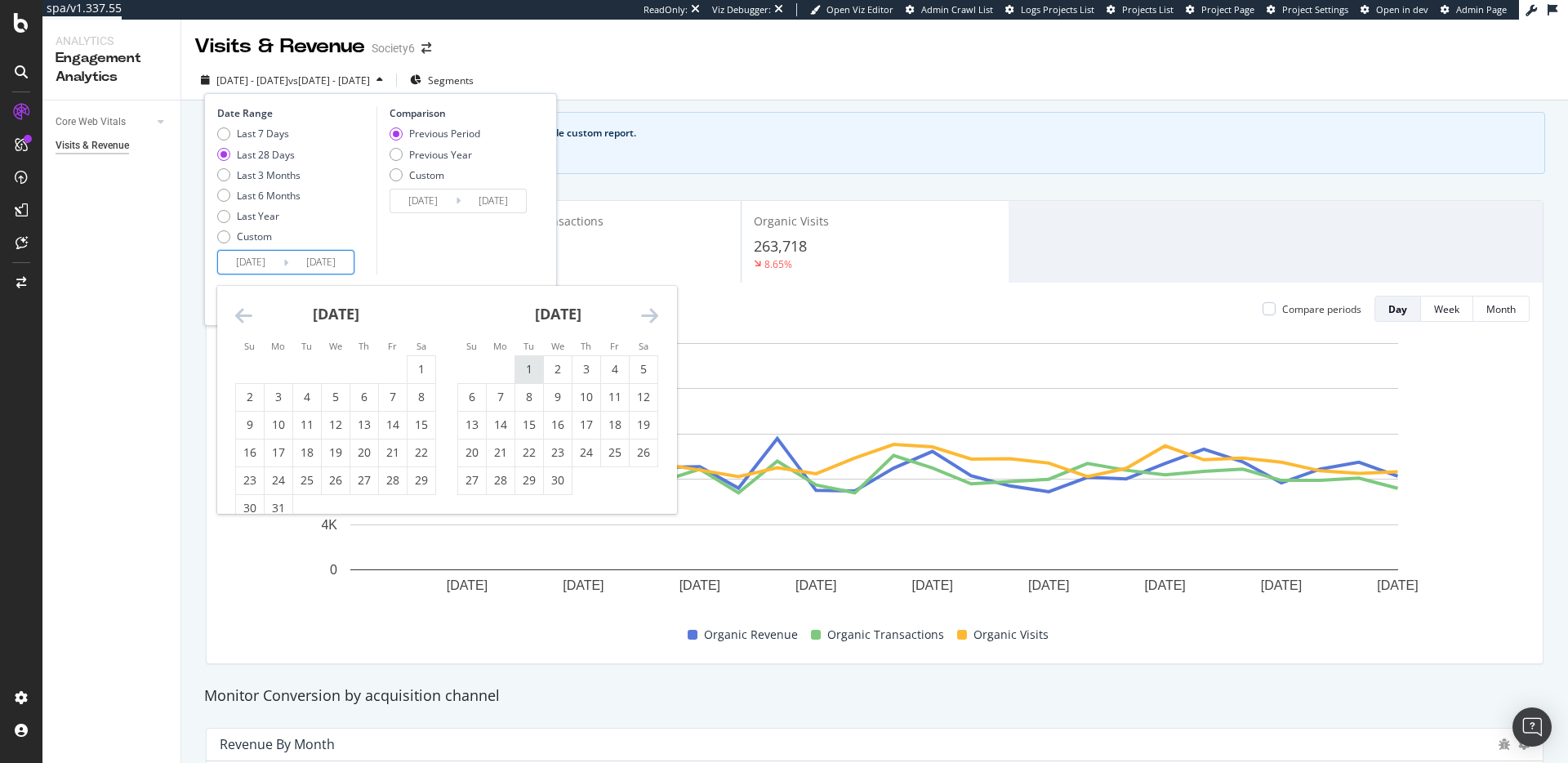
type input "2025/03/31"
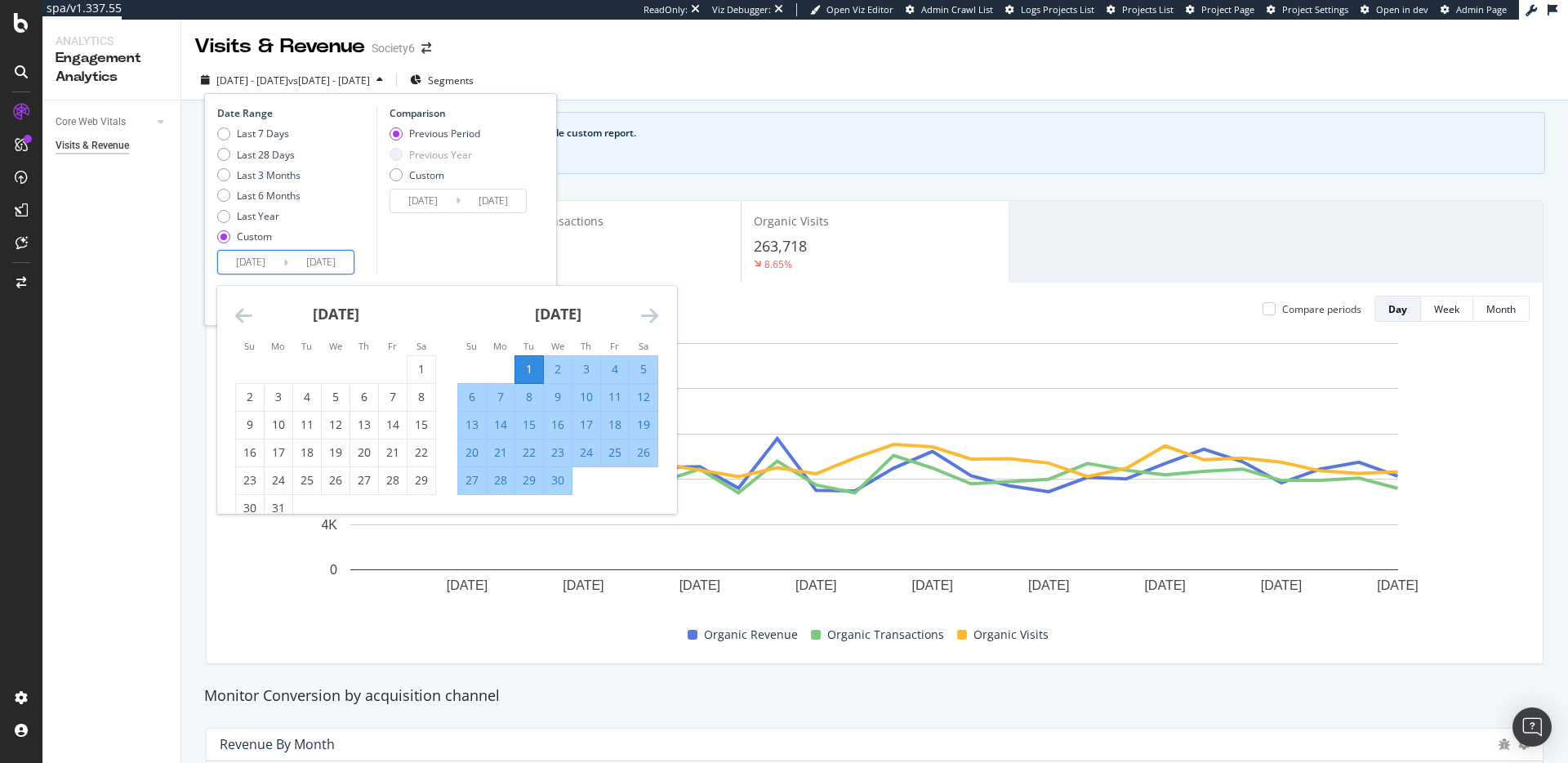
click at [660, 311] on div "April 2025 1 2 3 4 5 6 7 8 9 10 11 12 13 14 15 16 17 18 19 20 21 22 23 24 25 26…" at bounding box center [558, 390] width 222 height 209
click at [653, 314] on icon "Move forward to switch to the next month." at bounding box center [650, 315] width 17 height 19
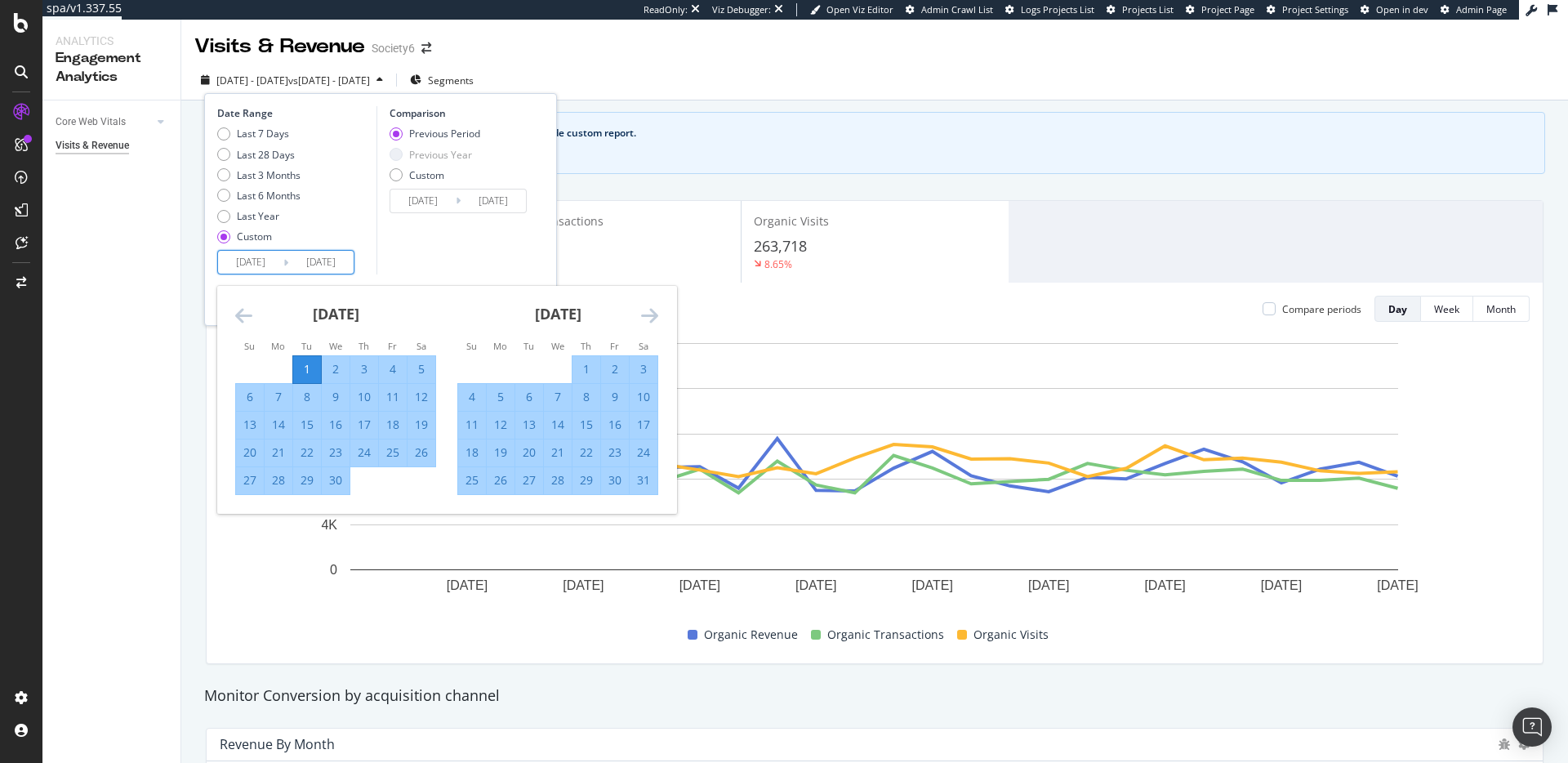
click at [652, 314] on icon "Move forward to switch to the next month." at bounding box center [650, 315] width 17 height 19
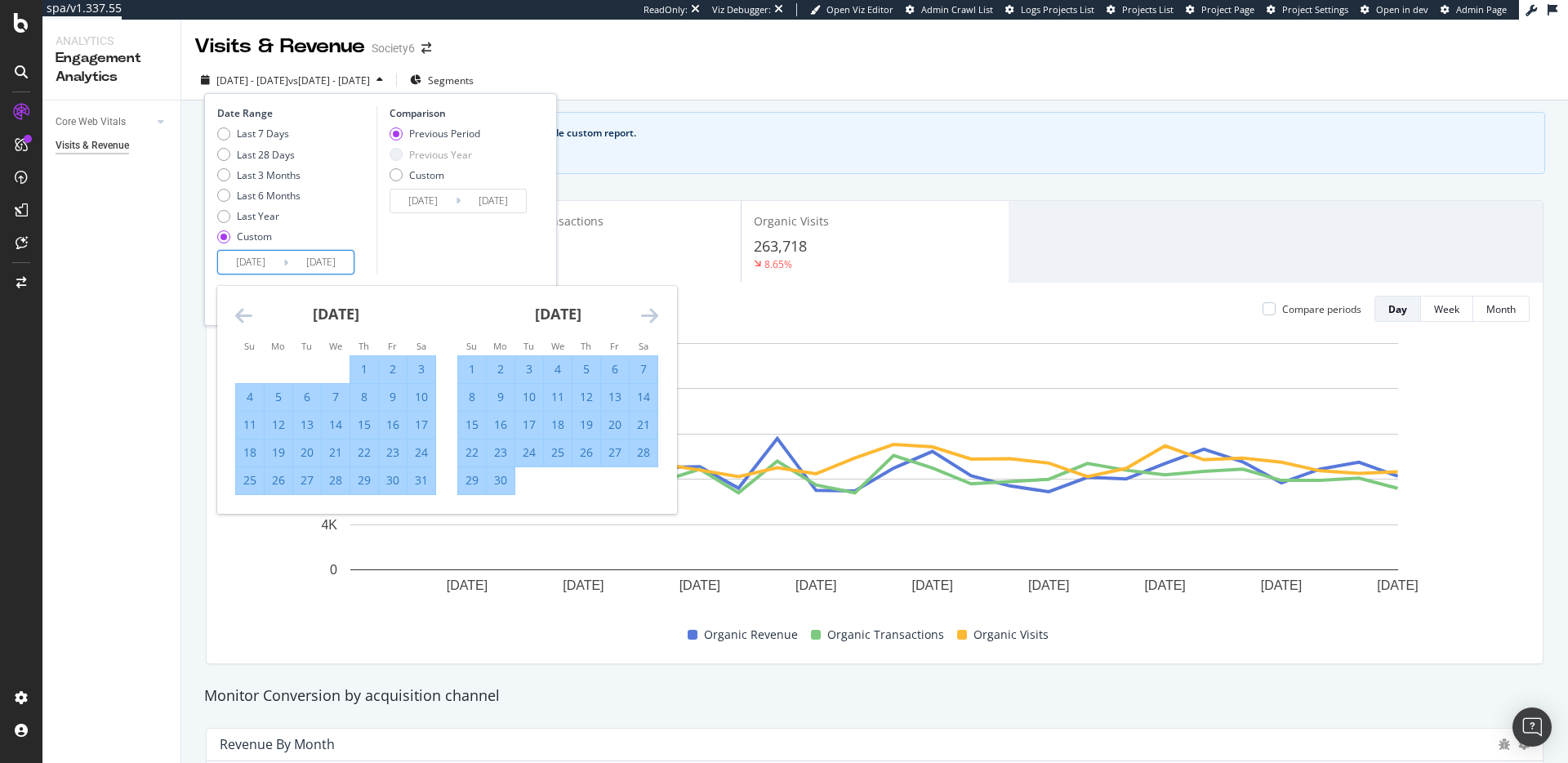
click at [652, 314] on icon "Move forward to switch to the next month." at bounding box center [650, 315] width 17 height 19
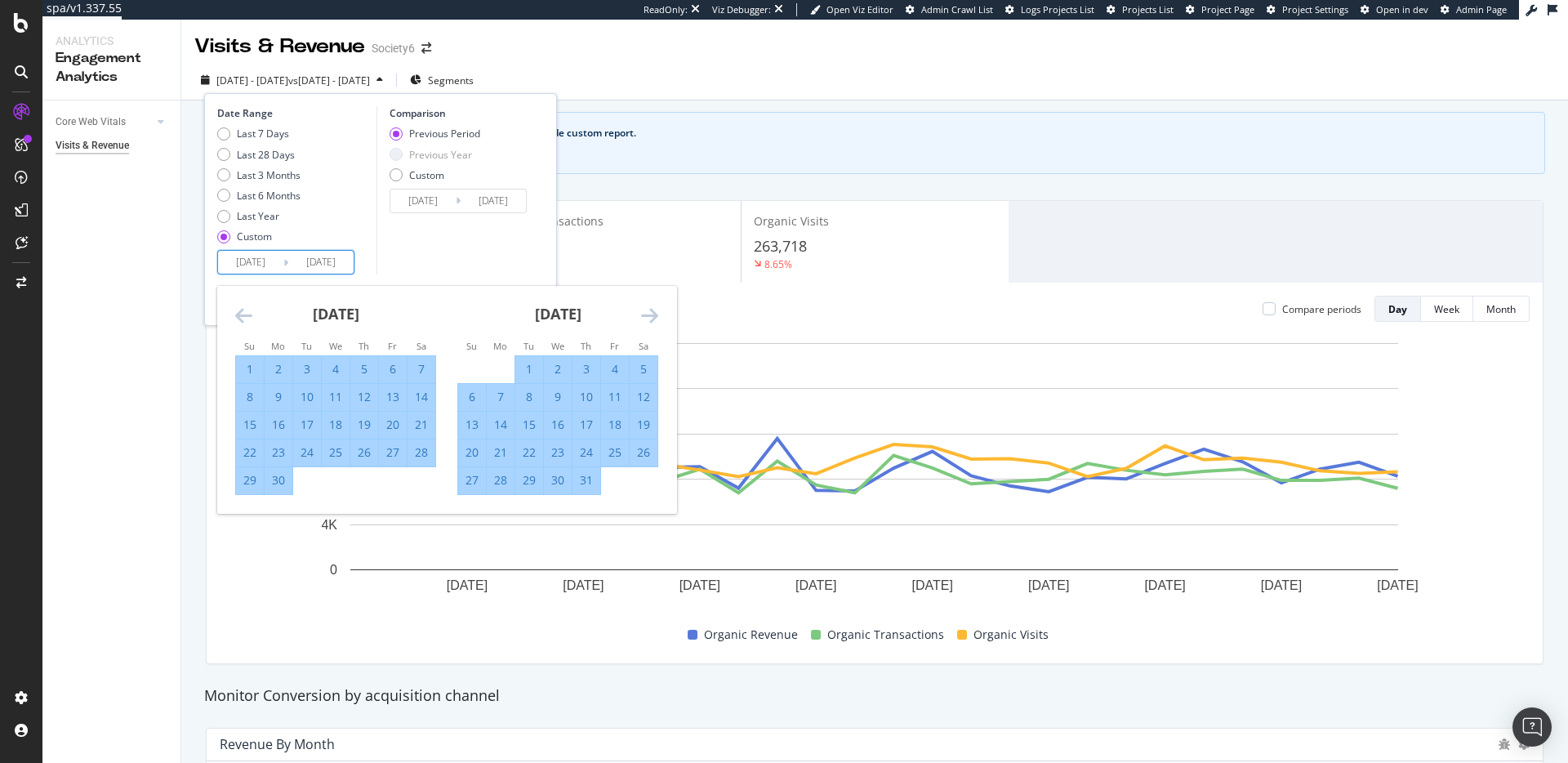
click at [652, 314] on icon "Move forward to switch to the next month." at bounding box center [650, 315] width 17 height 19
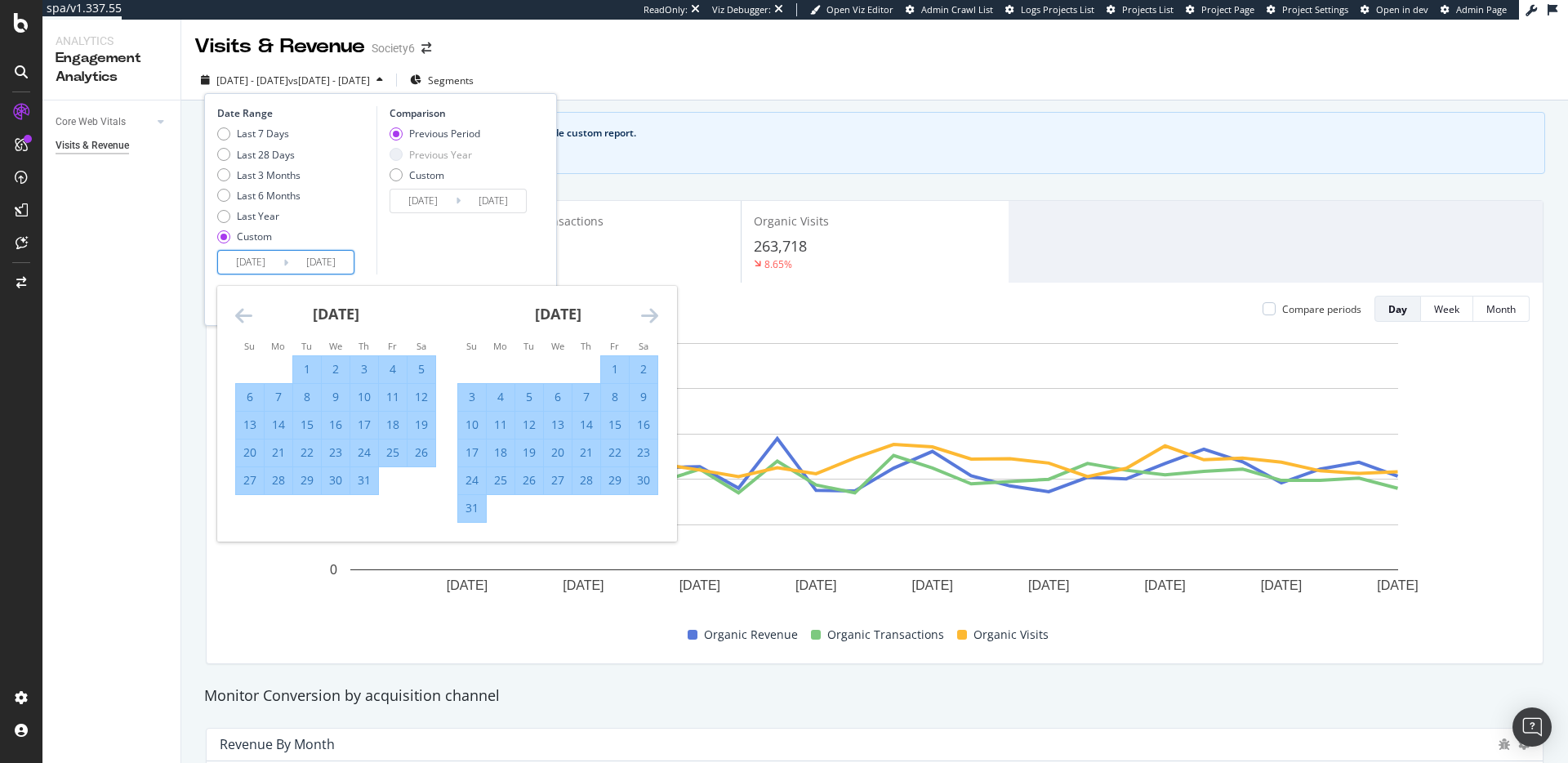
click at [652, 314] on icon "Move forward to switch to the next month." at bounding box center [650, 315] width 17 height 19
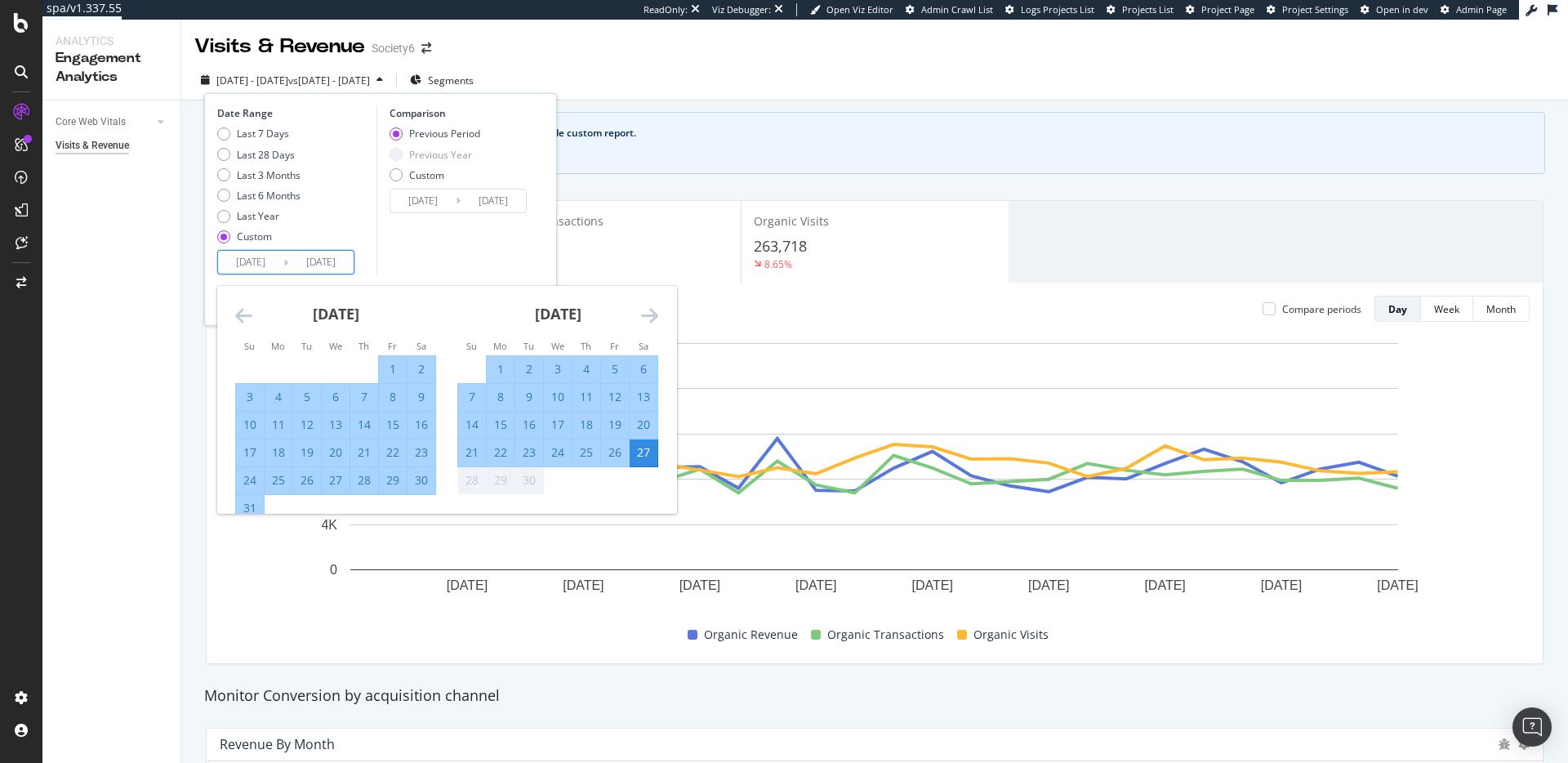
click at [254, 505] on div "31" at bounding box center [249, 508] width 28 height 16
type input "2025/08/31"
type input "2024/10/30"
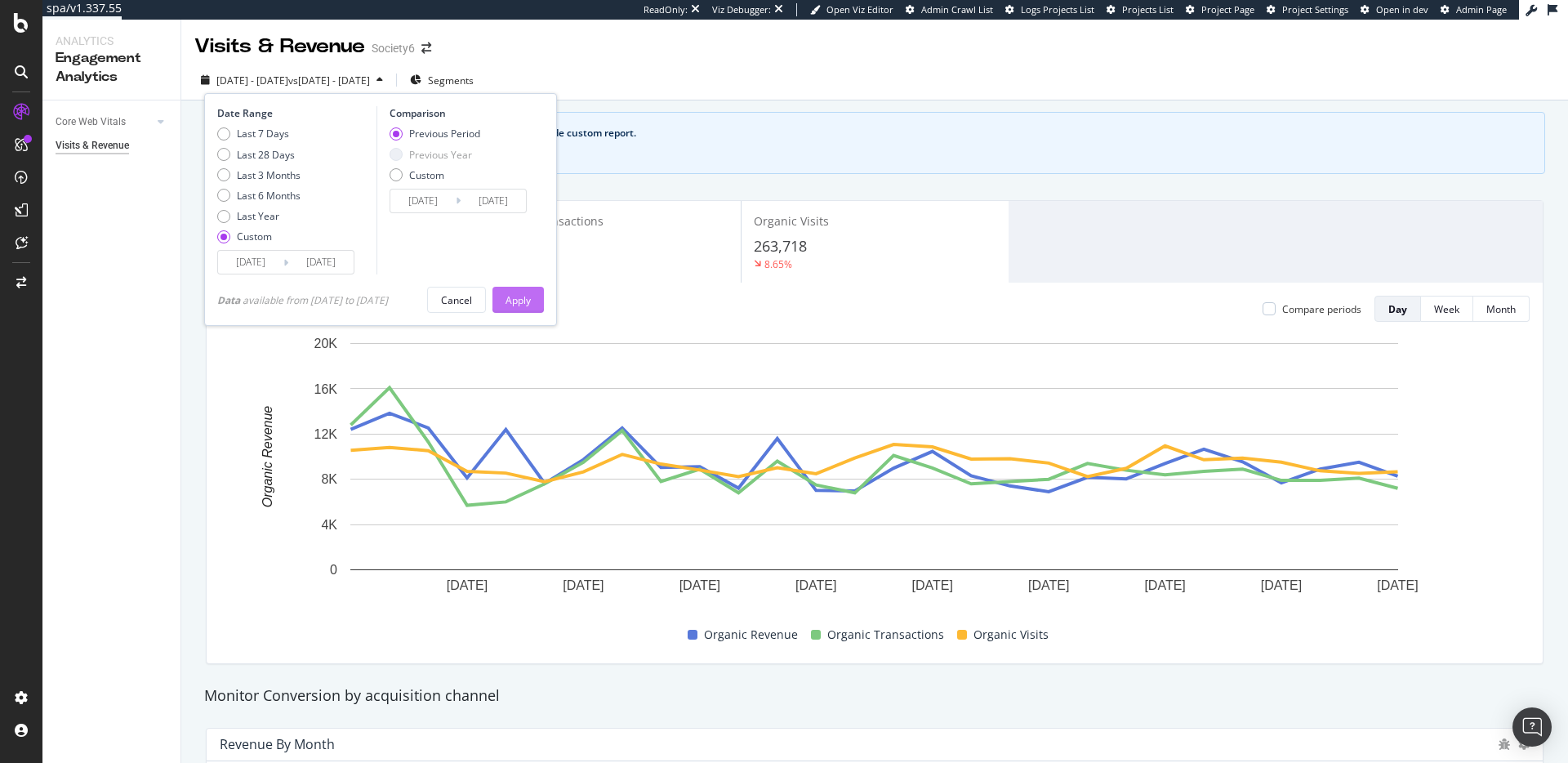
click at [526, 303] on div "Apply" at bounding box center [518, 300] width 25 height 13
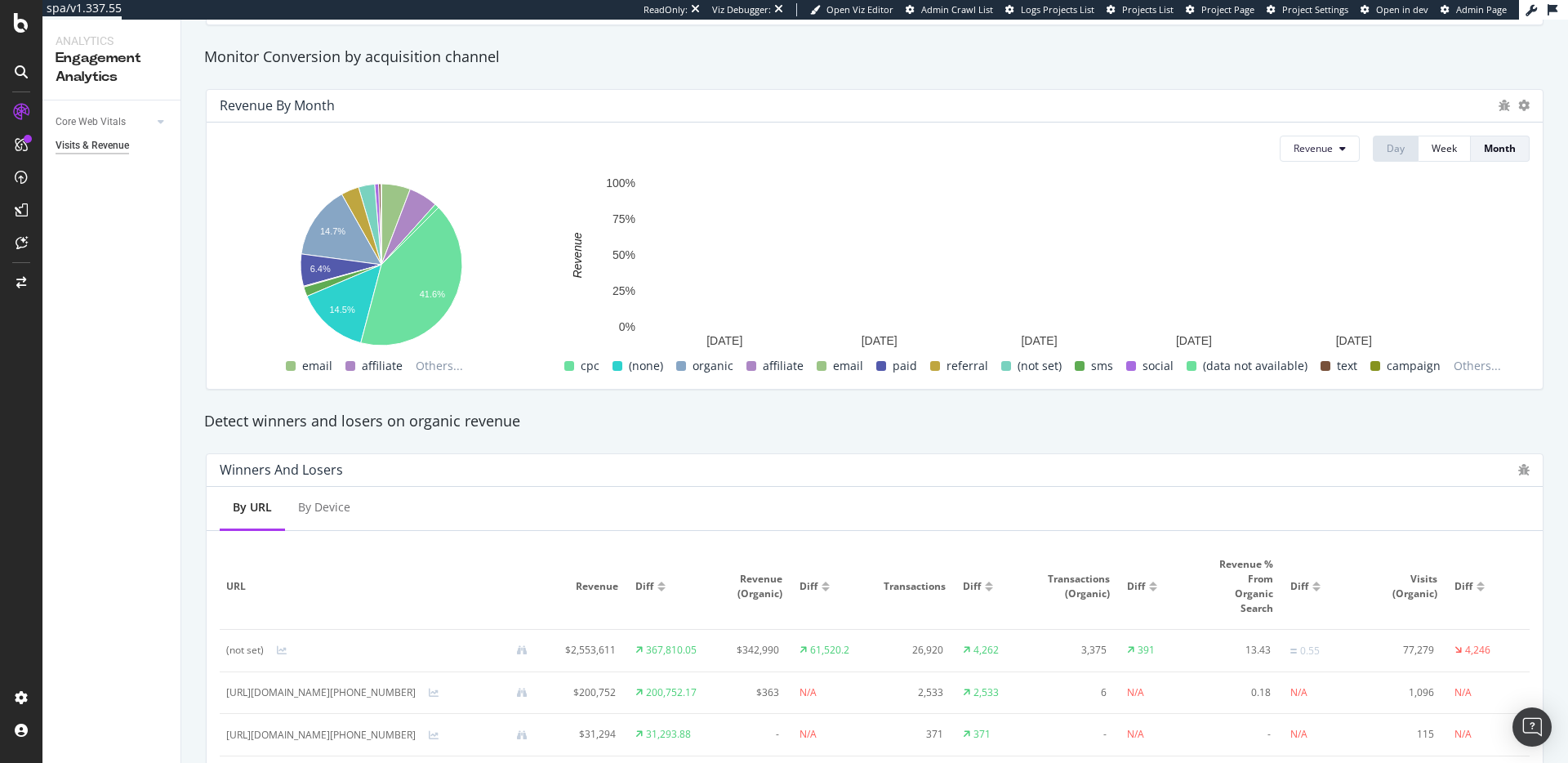
scroll to position [840, 0]
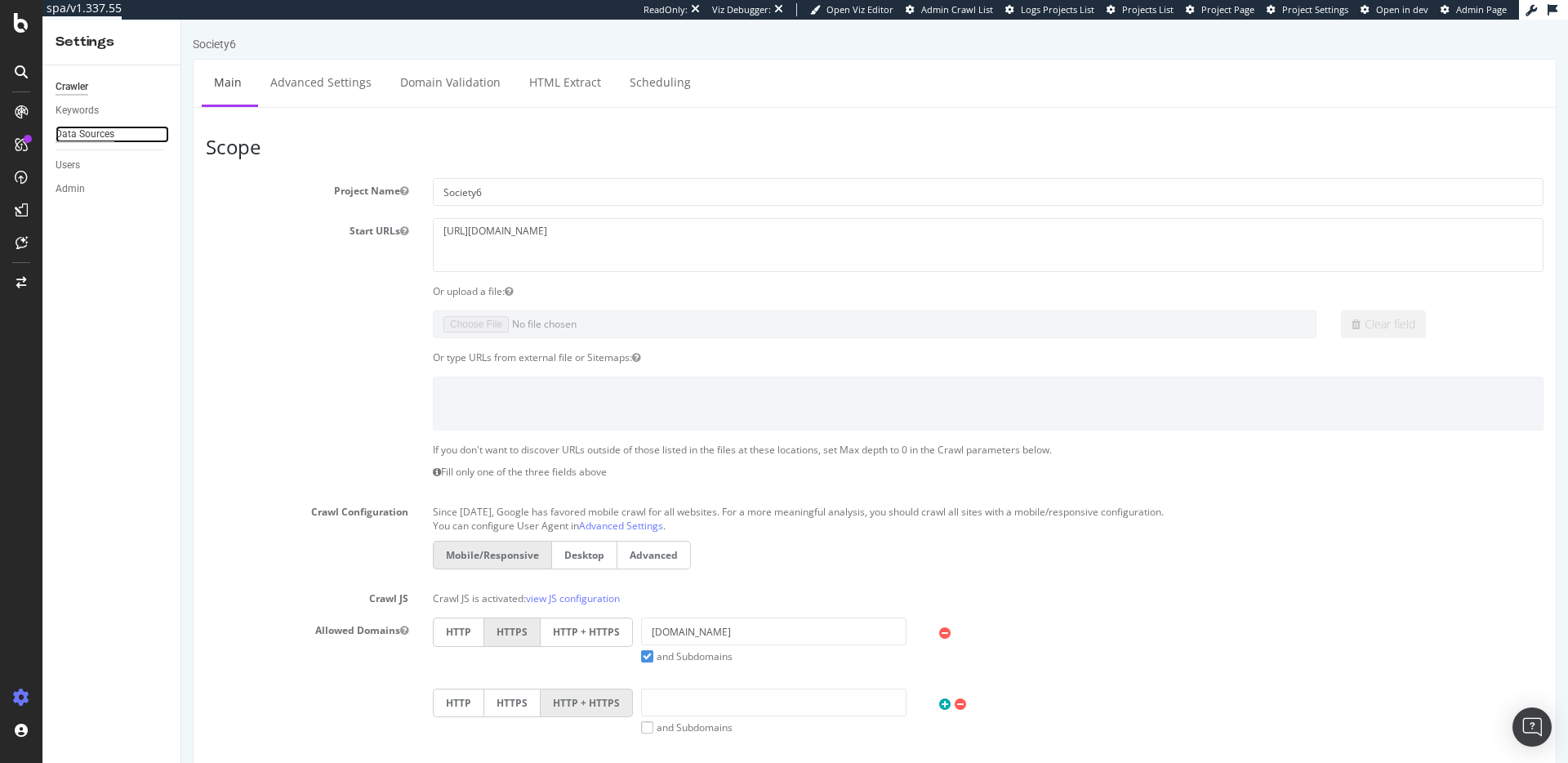
click at [112, 132] on div "Data Sources" at bounding box center [85, 135] width 59 height 17
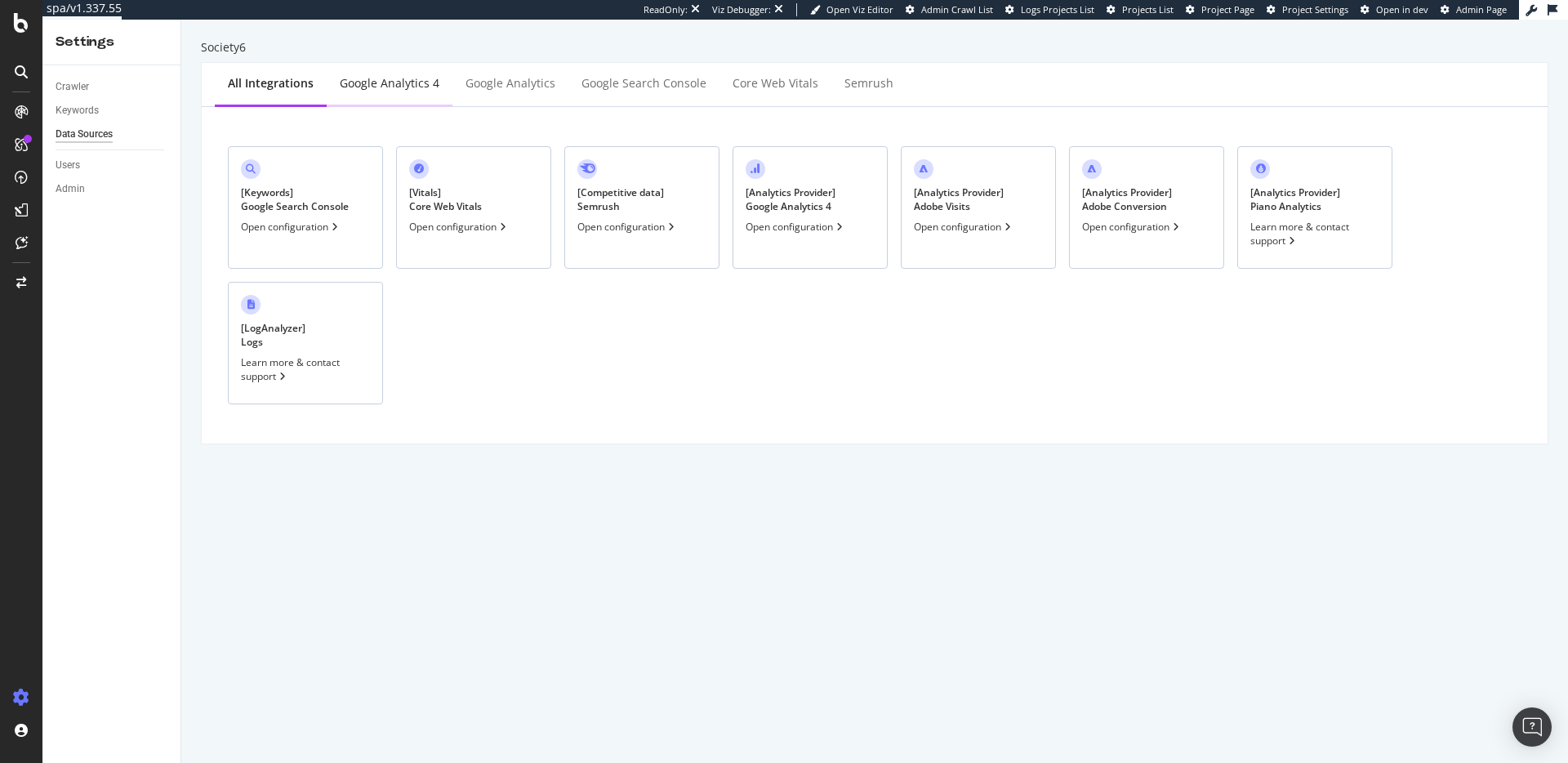
click at [357, 85] on div "Google Analytics 4" at bounding box center [389, 83] width 99 height 16
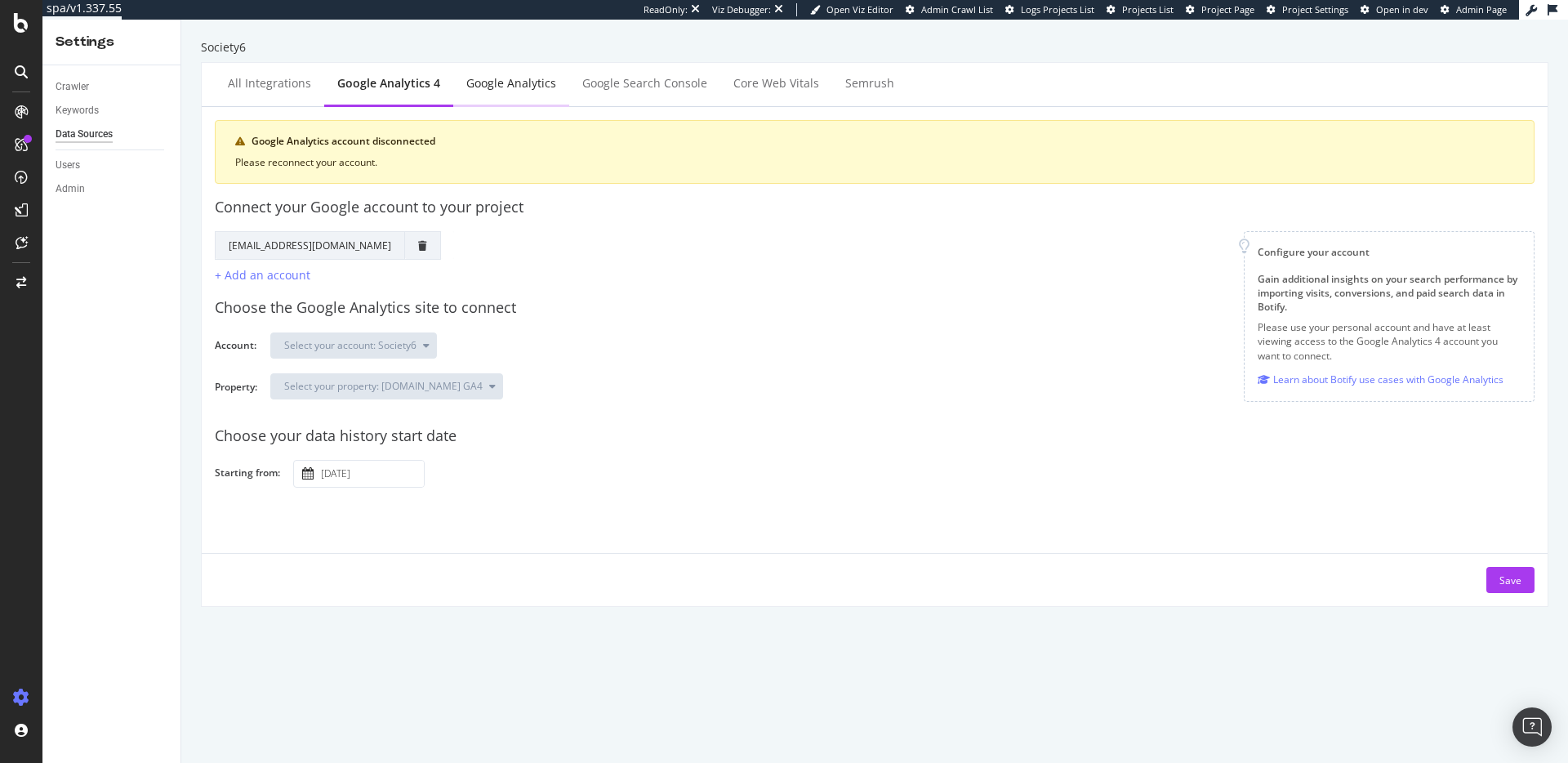
click at [502, 88] on div "Google Analytics" at bounding box center [510, 83] width 90 height 16
